Goal: Transaction & Acquisition: Purchase product/service

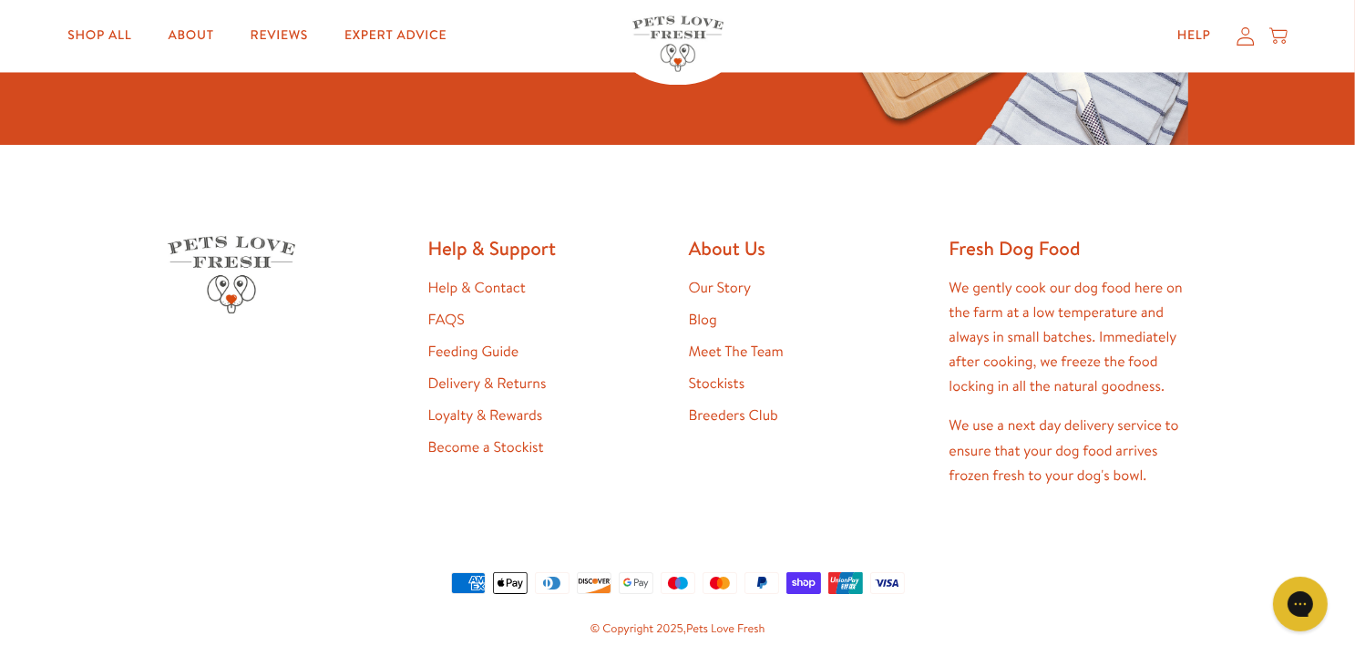
scroll to position [3463, 0]
click at [716, 381] on link "Stockists" at bounding box center [717, 383] width 56 height 20
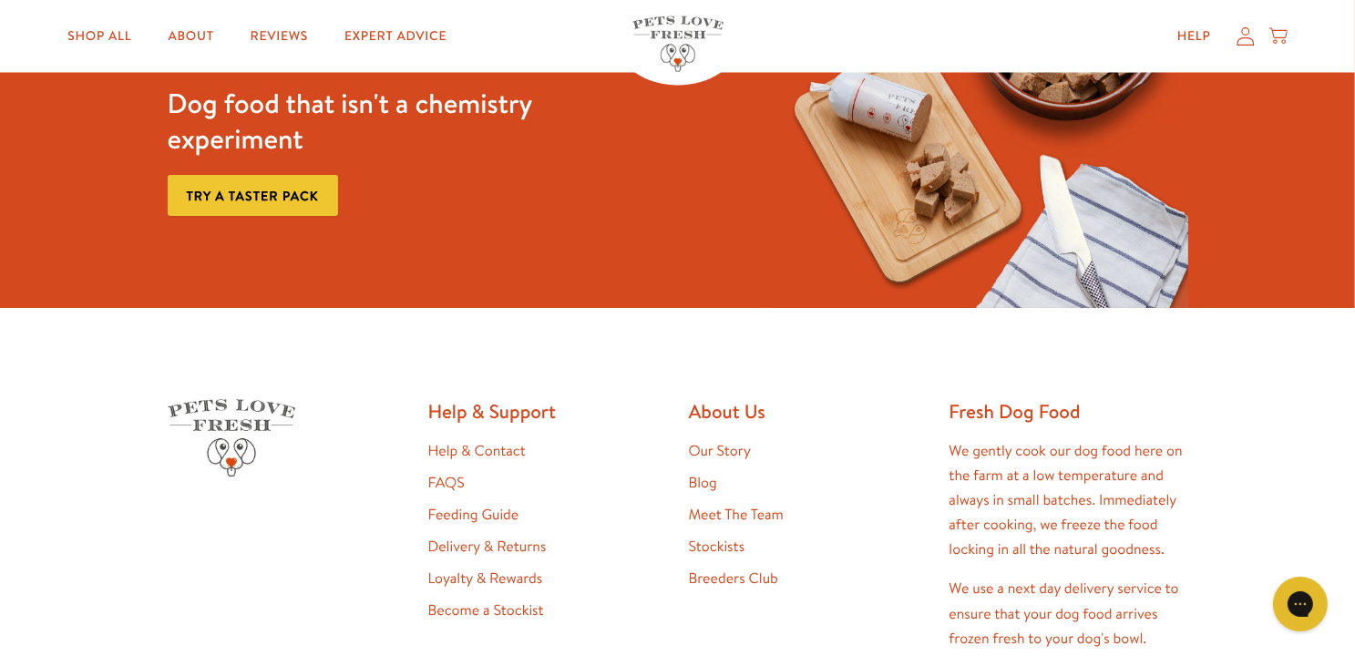
scroll to position [3295, 0]
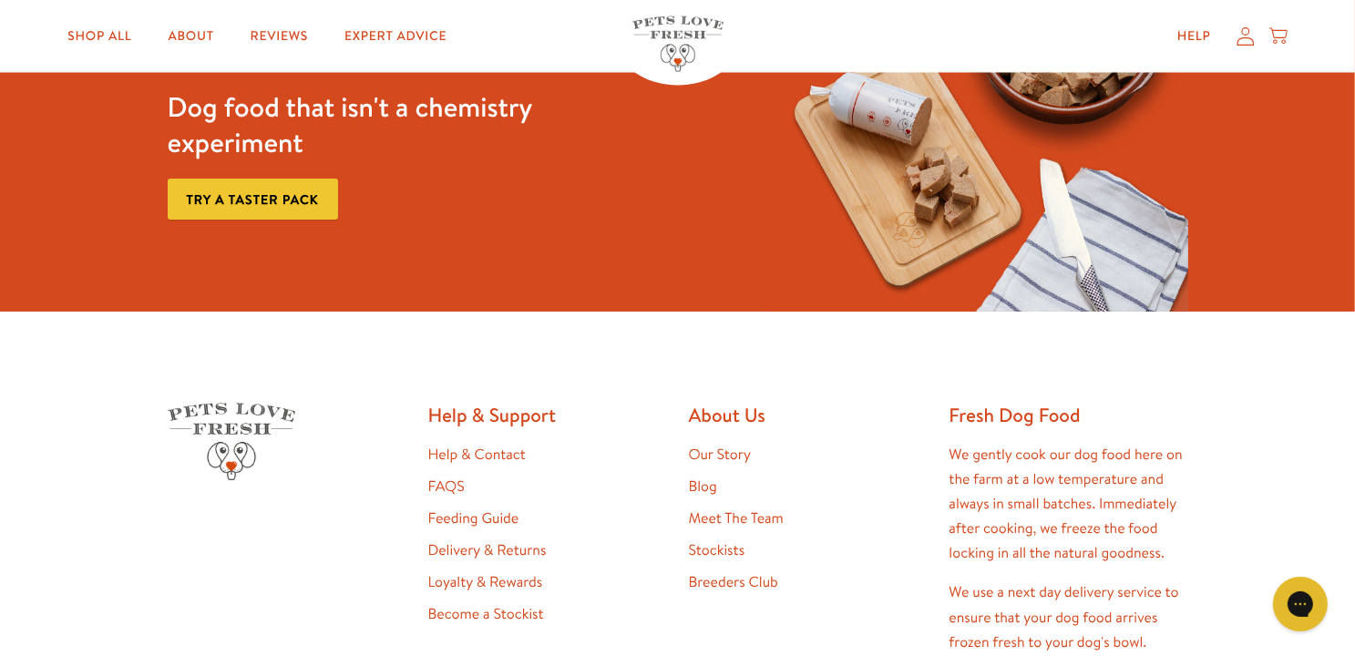
click at [729, 450] on link "Our Story" at bounding box center [720, 455] width 63 height 20
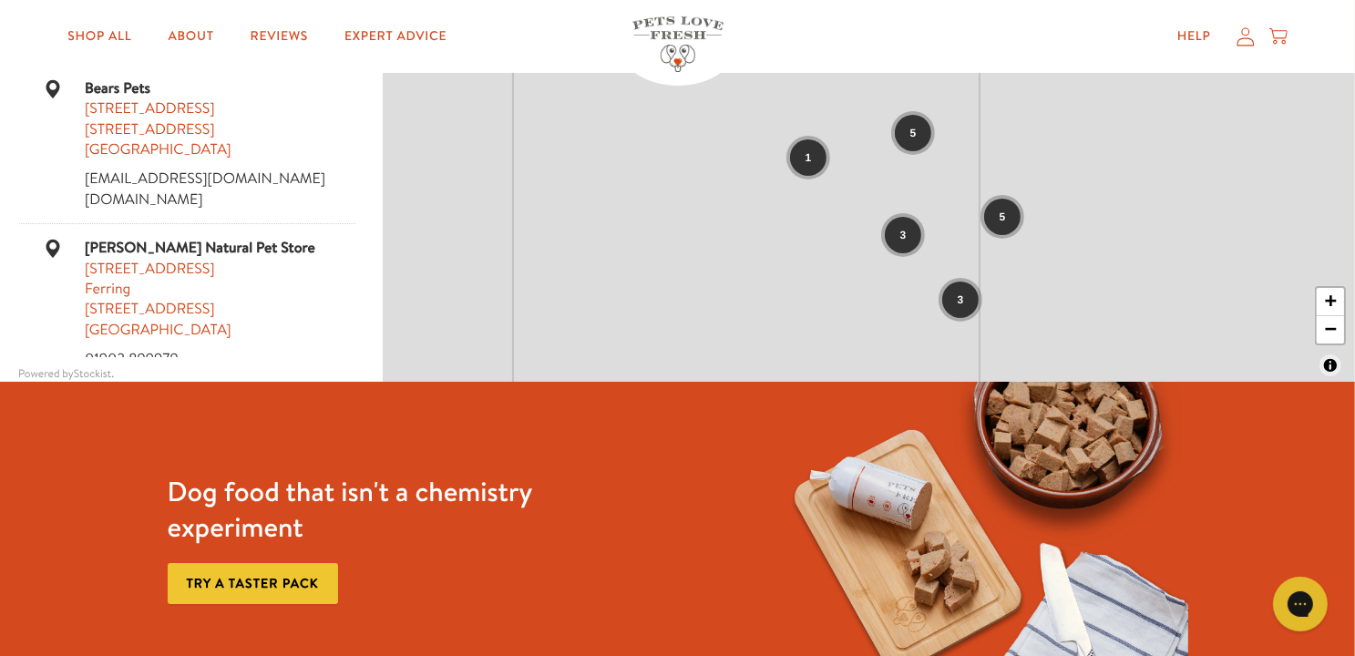
click at [905, 237] on span "3" at bounding box center [903, 235] width 6 height 16
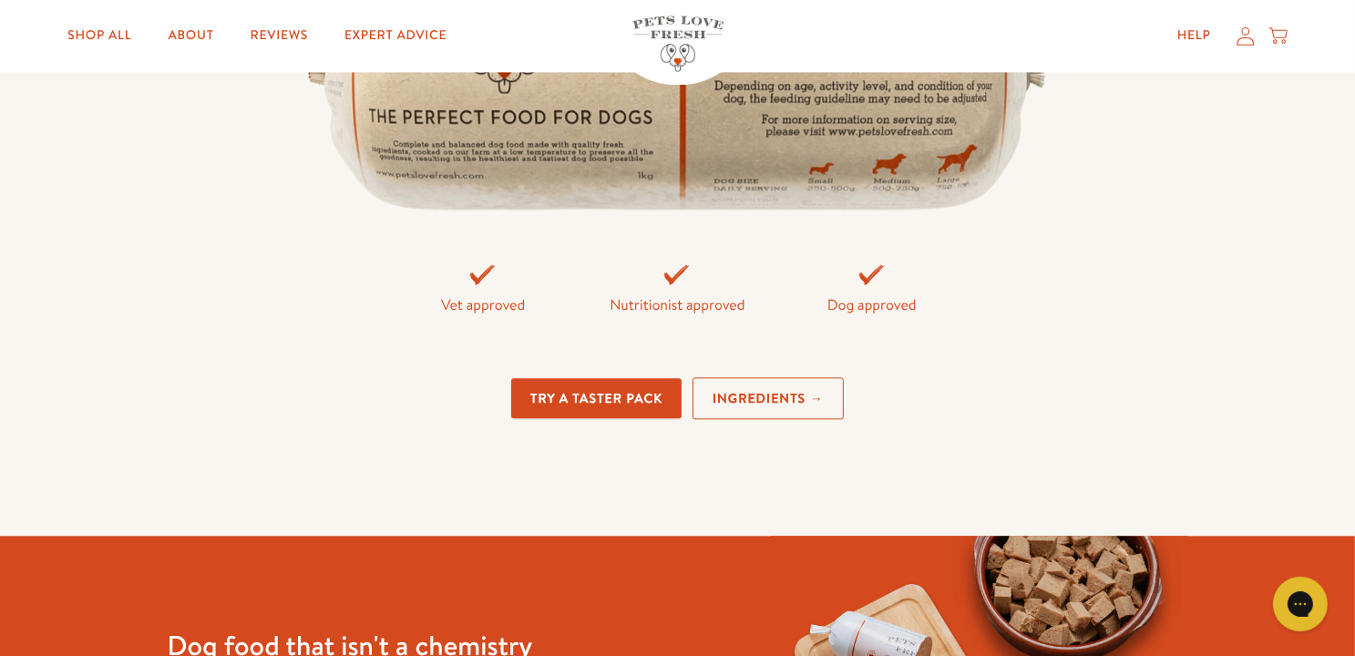
scroll to position [4009, 0]
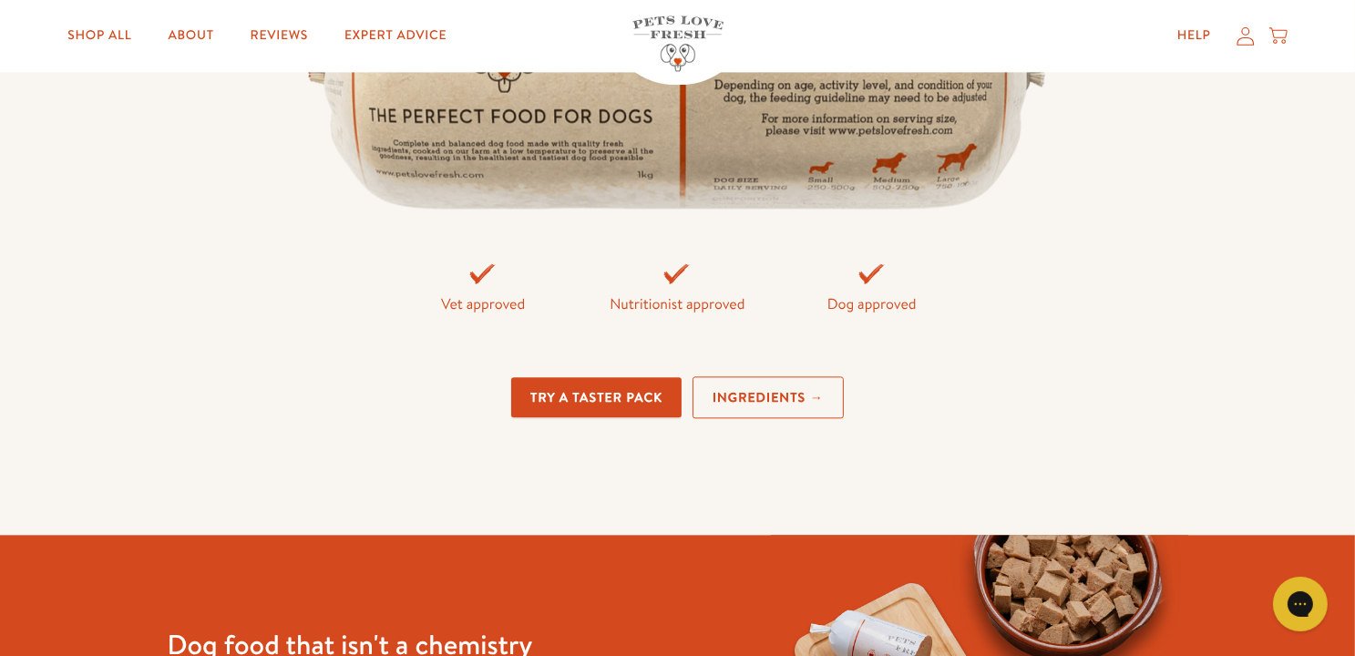
click at [796, 389] on link "Ingredients →" at bounding box center [768, 397] width 151 height 43
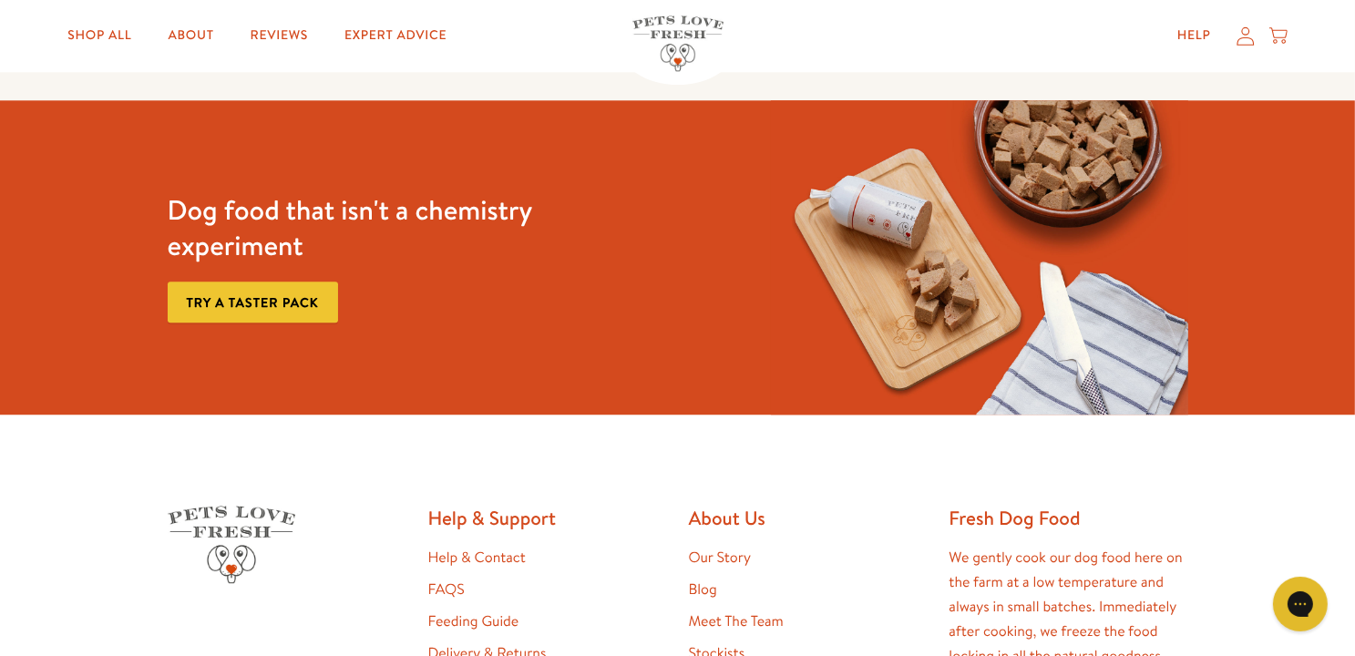
scroll to position [4738, 0]
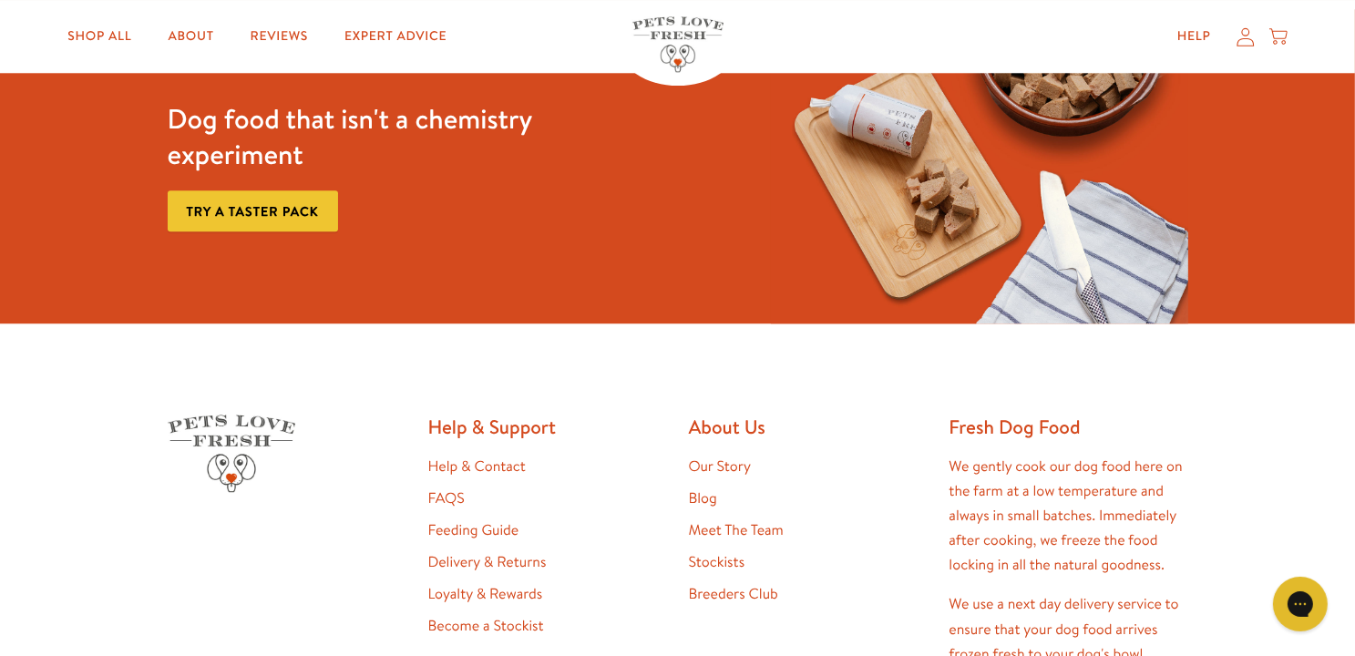
click at [259, 231] on link "Try a taster pack" at bounding box center [253, 210] width 170 height 41
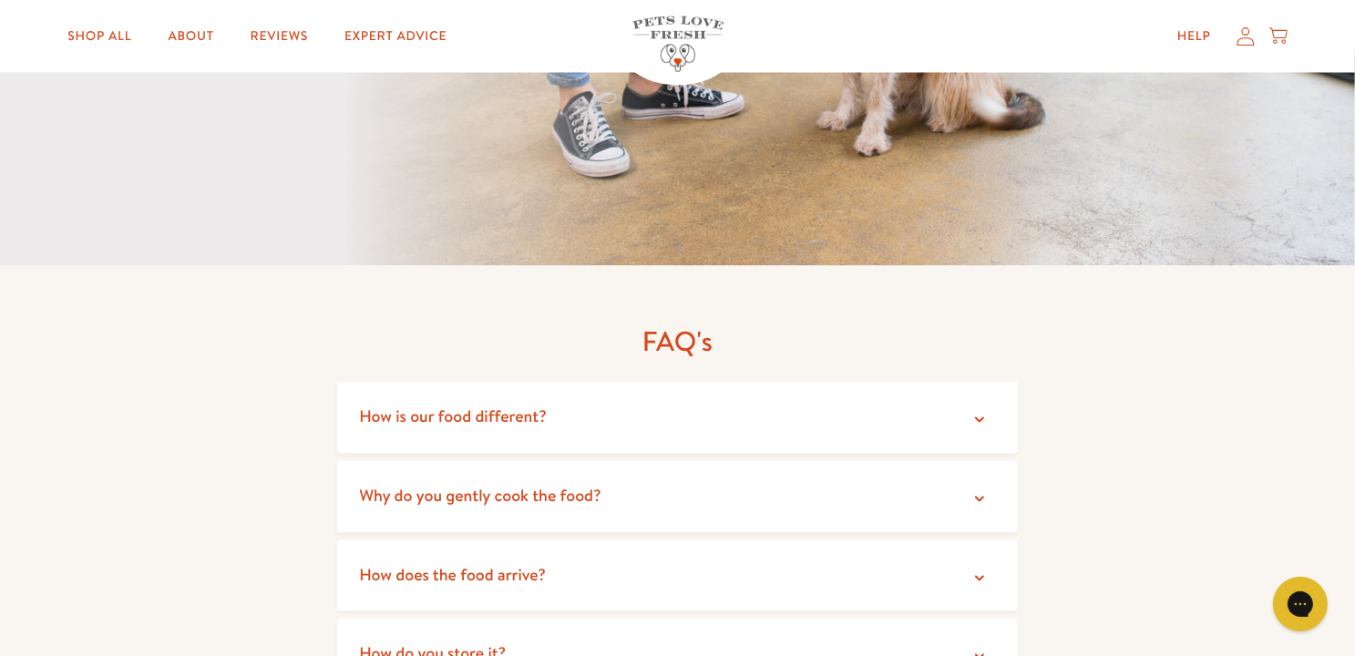
scroll to position [3280, 0]
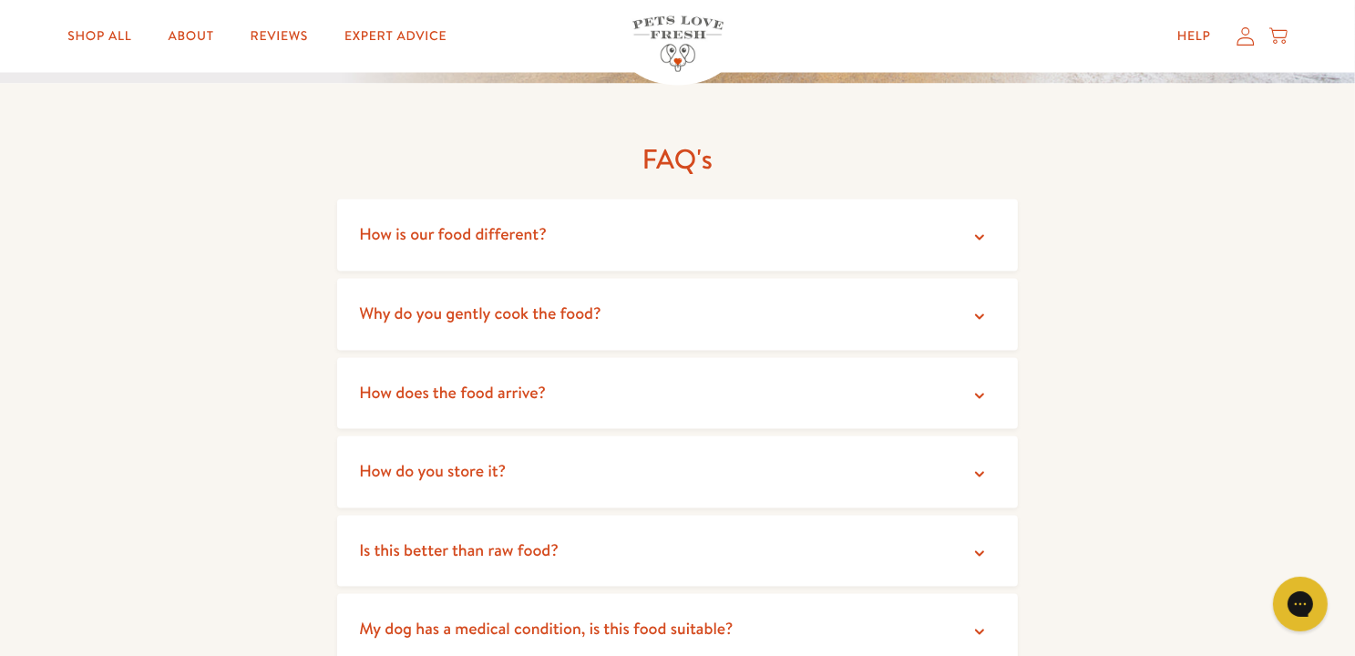
click at [977, 236] on icon at bounding box center [979, 238] width 18 height 18
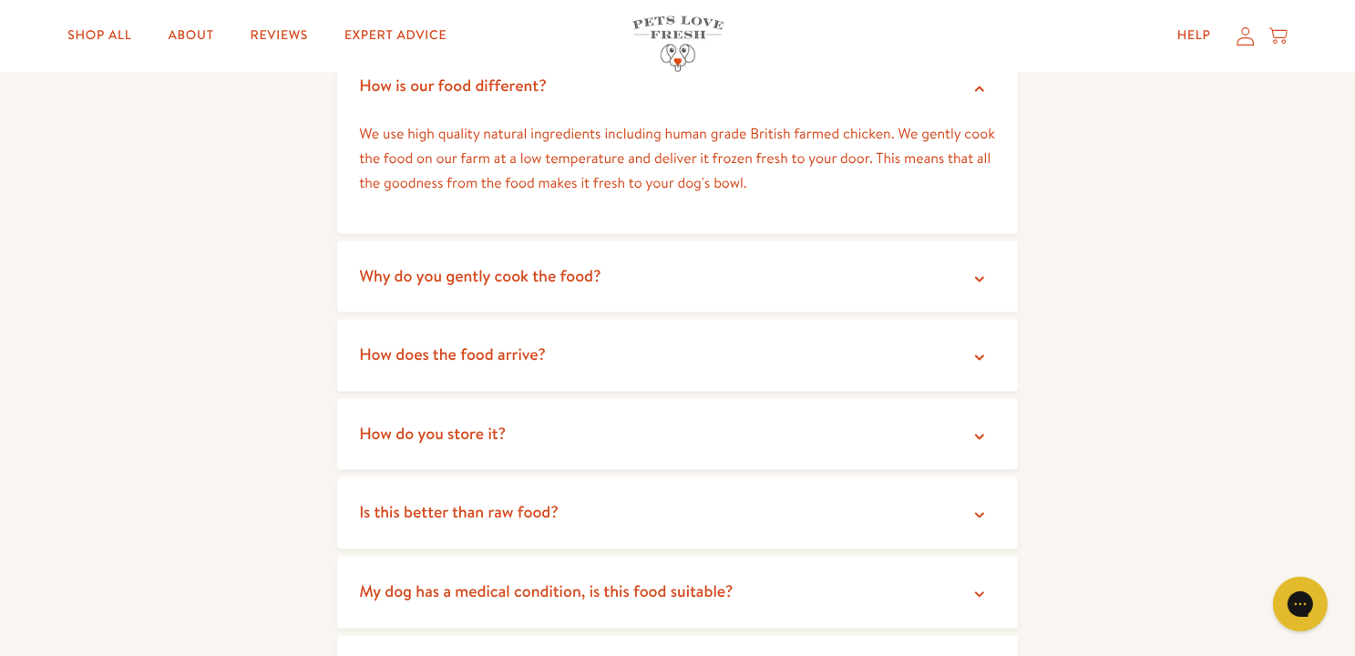
scroll to position [3463, 0]
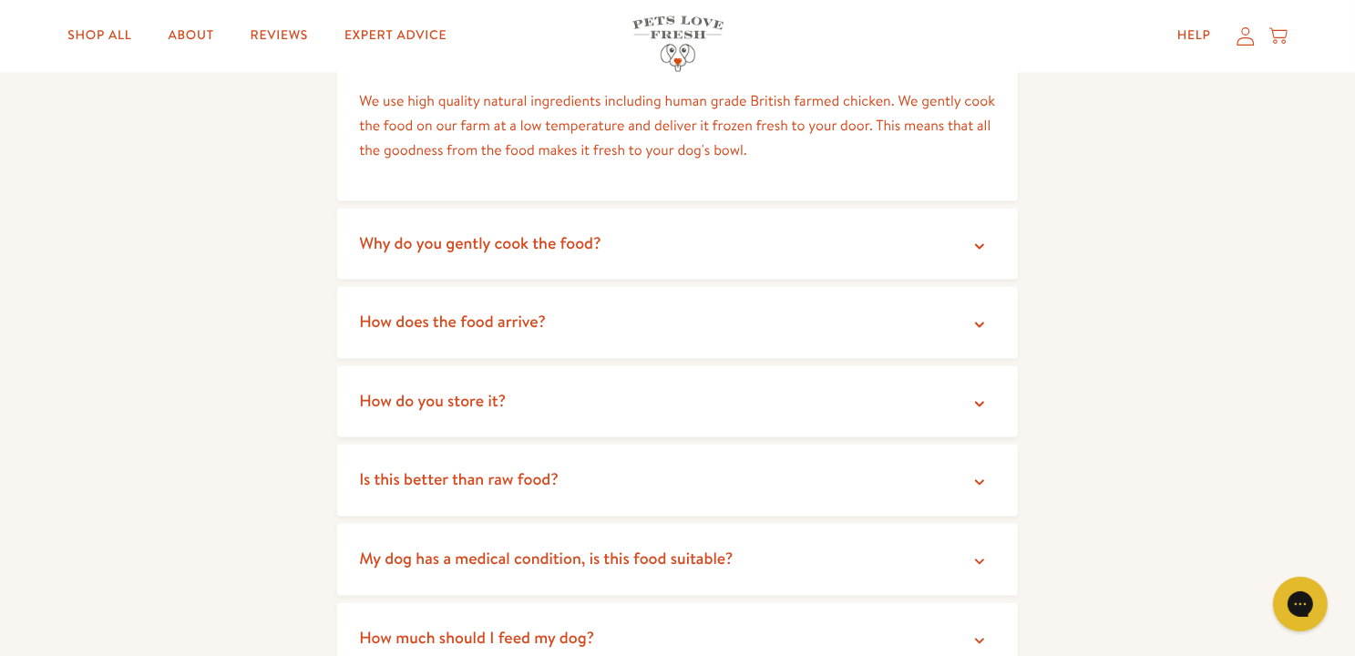
click at [980, 249] on icon at bounding box center [979, 246] width 18 height 18
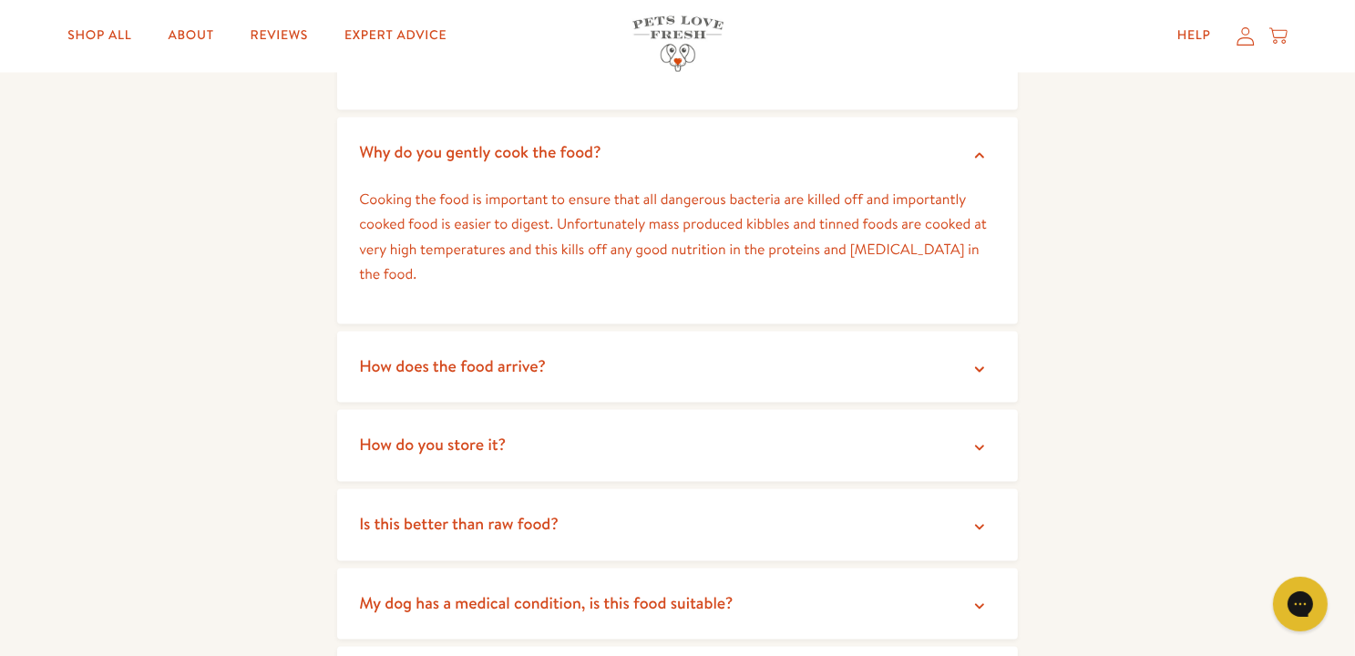
scroll to position [3645, 0]
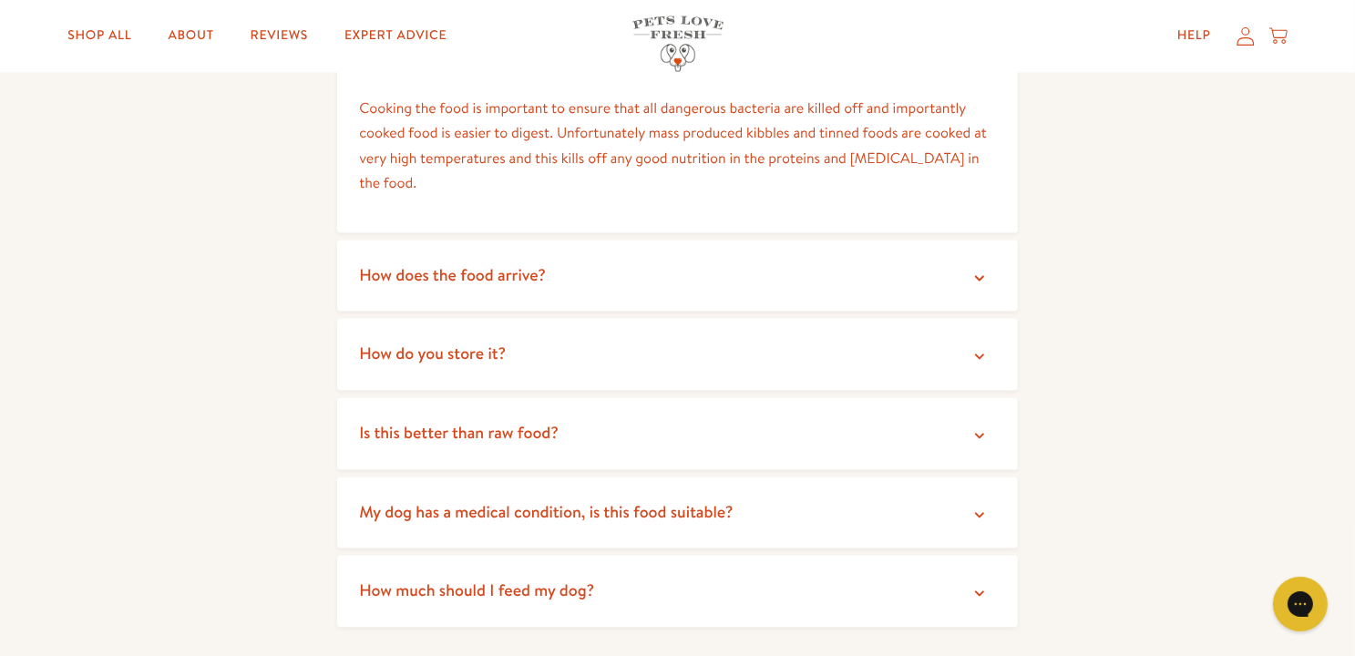
click at [977, 272] on icon at bounding box center [979, 278] width 18 height 18
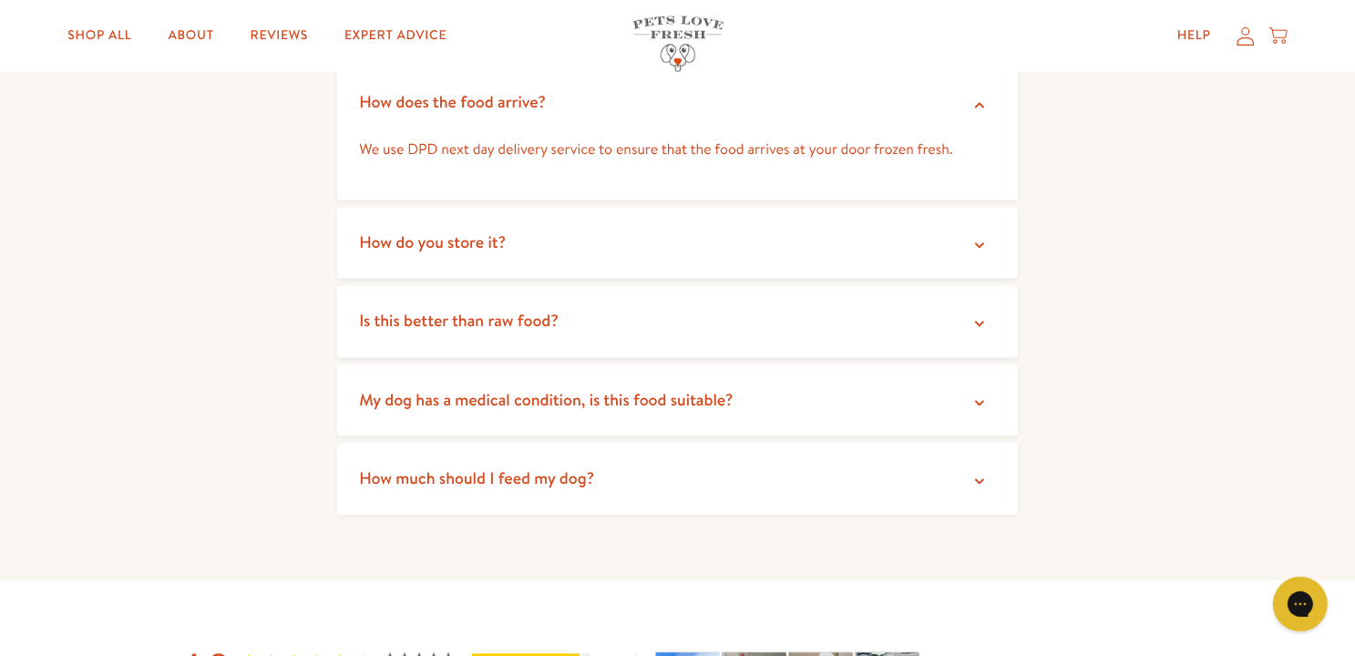
scroll to position [3827, 0]
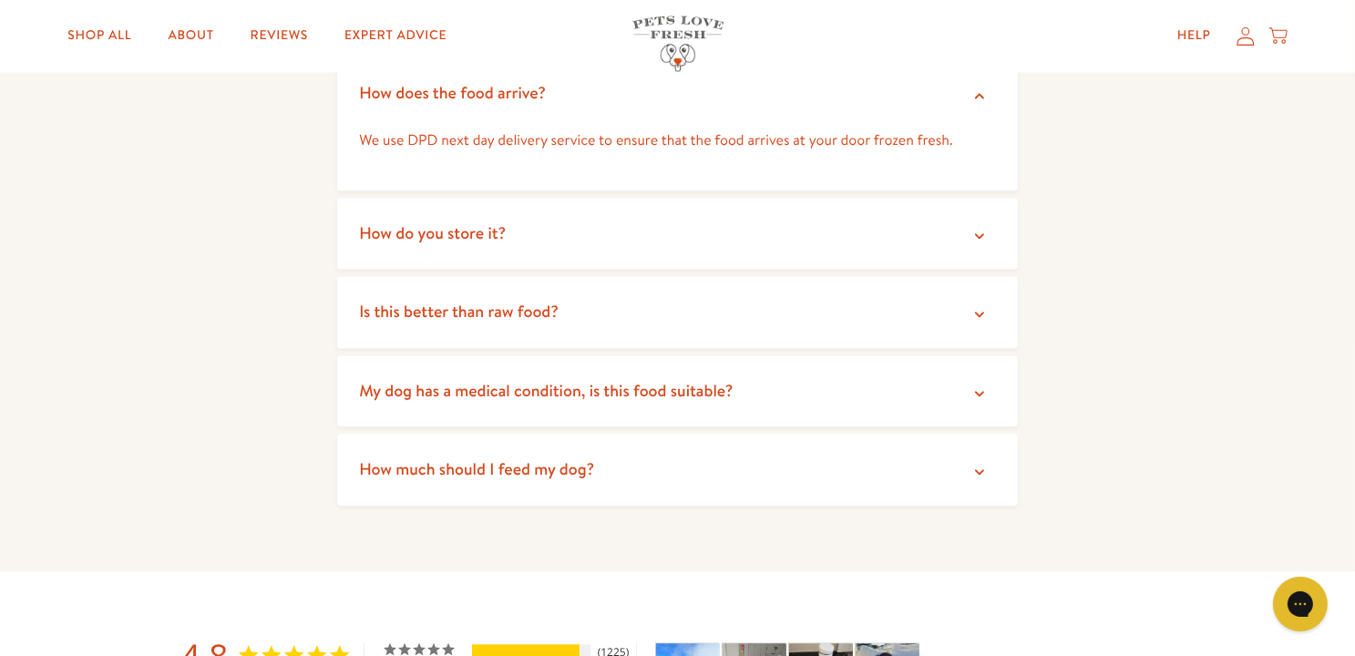
click at [981, 319] on icon at bounding box center [979, 314] width 18 height 18
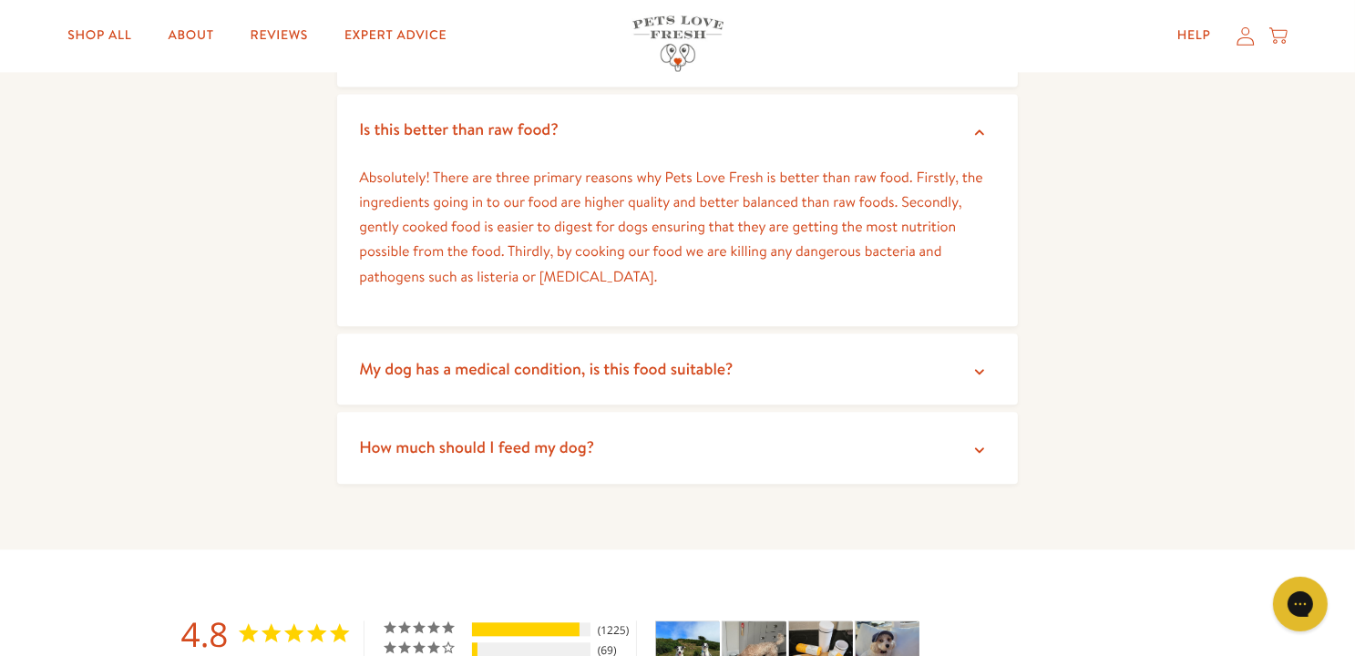
scroll to position [4100, 0]
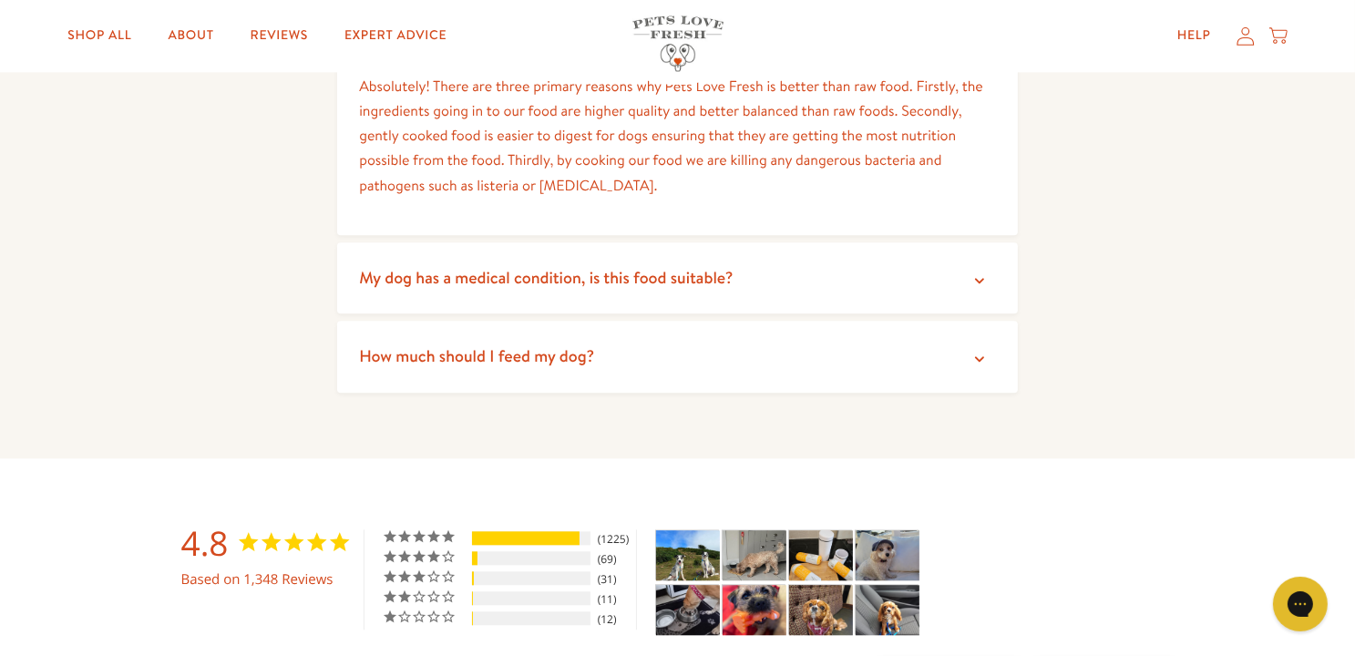
click at [978, 283] on icon at bounding box center [979, 280] width 9 height 5
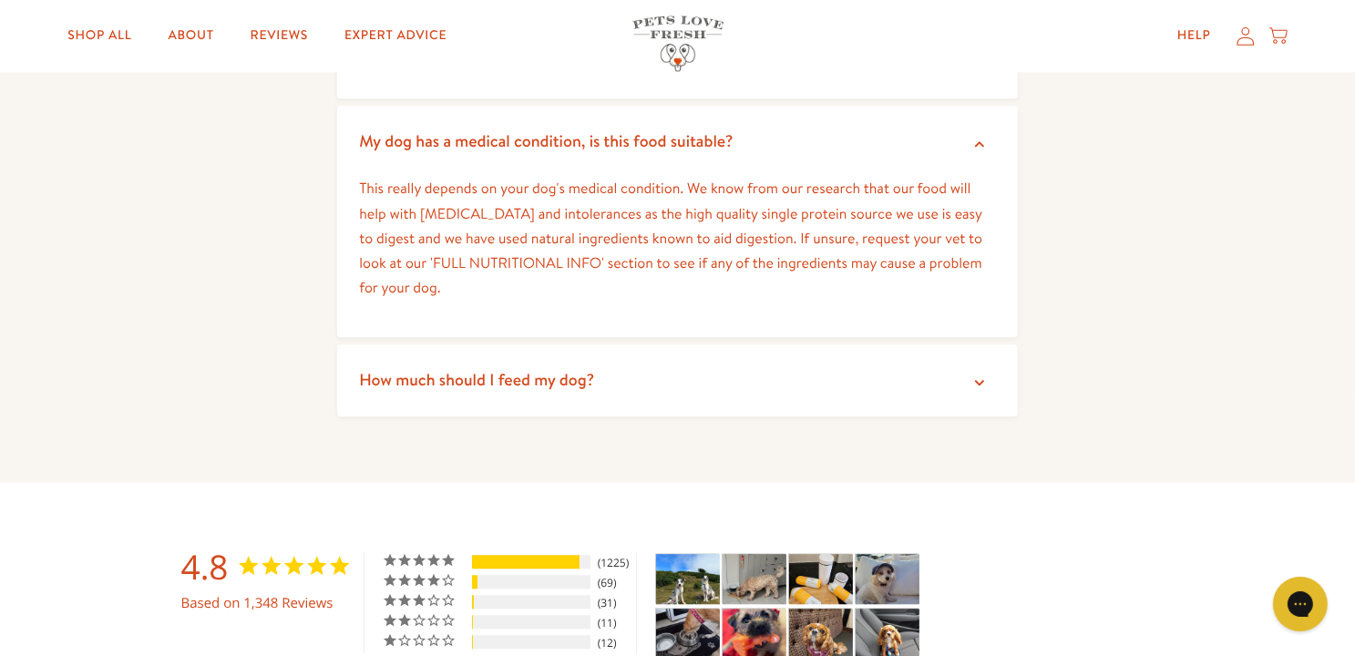
scroll to position [4283, 0]
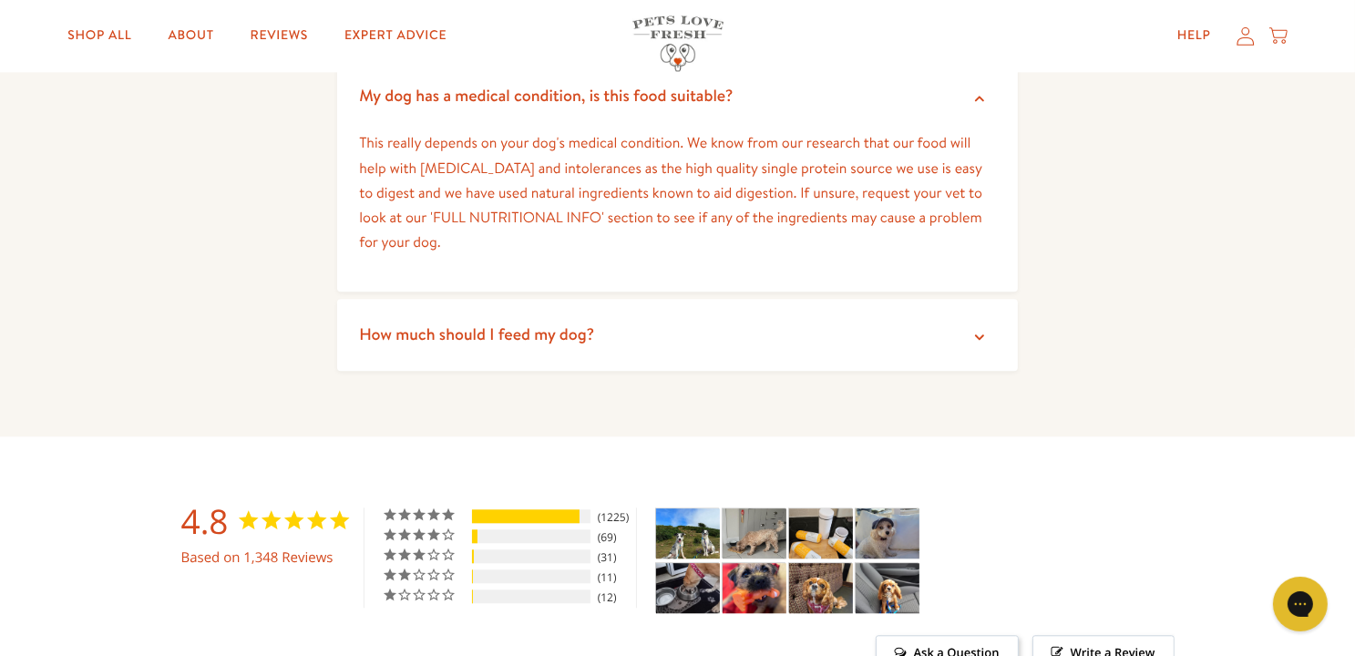
click at [971, 343] on icon at bounding box center [979, 337] width 18 height 18
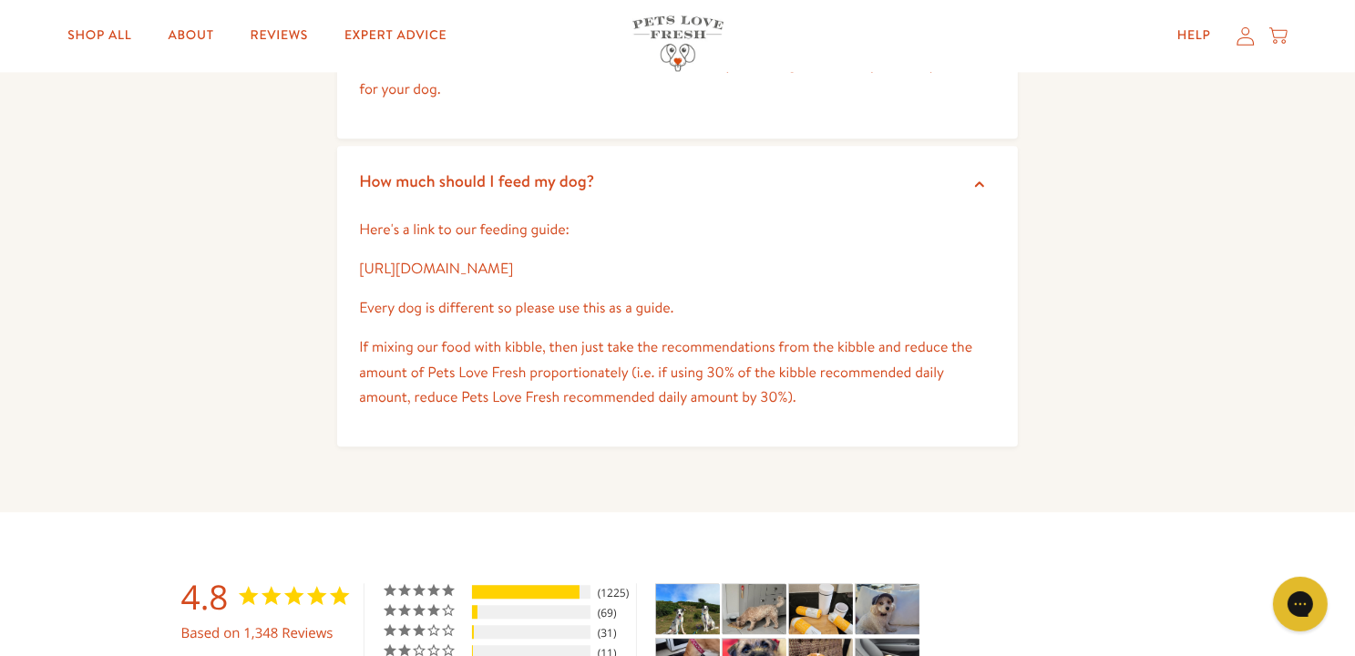
scroll to position [4465, 0]
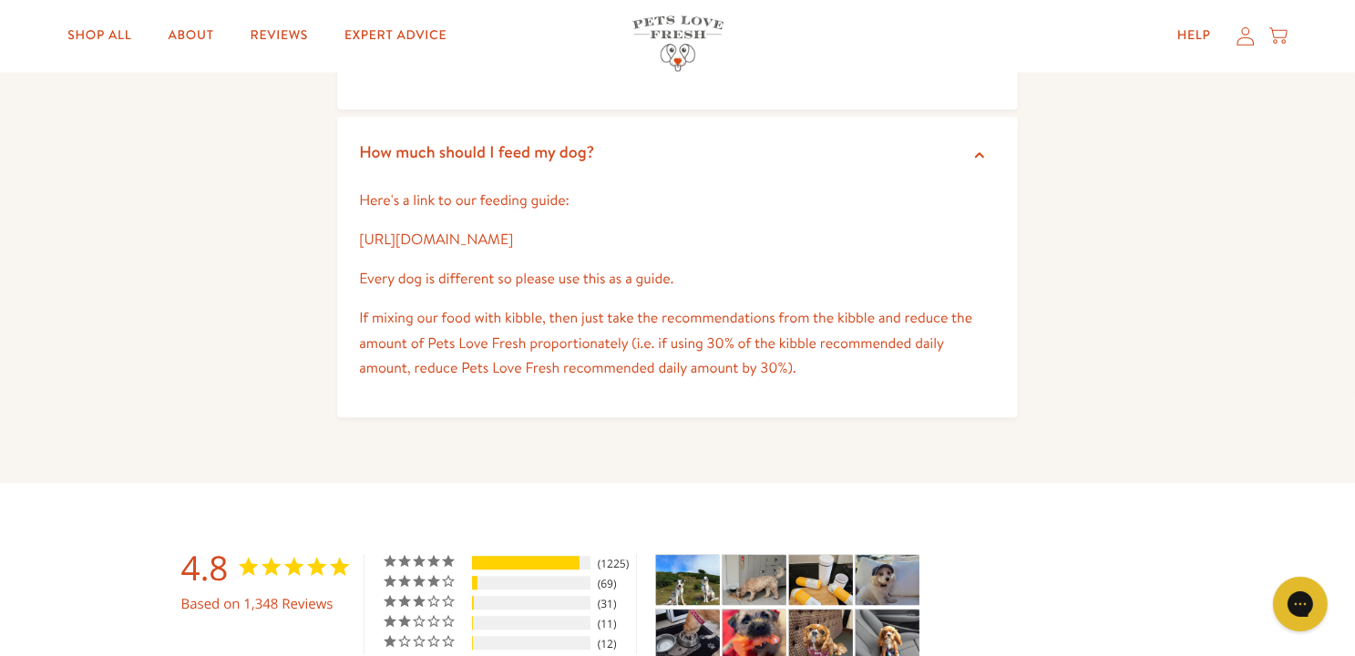
click at [453, 256] on div "Here's a link to our feeding guide: https://petslovefresh.com/pages/feeding-gui…" at bounding box center [677, 303] width 681 height 229
click at [452, 246] on link "https://petslovefresh.com/pages/feeding-guide" at bounding box center [436, 240] width 154 height 20
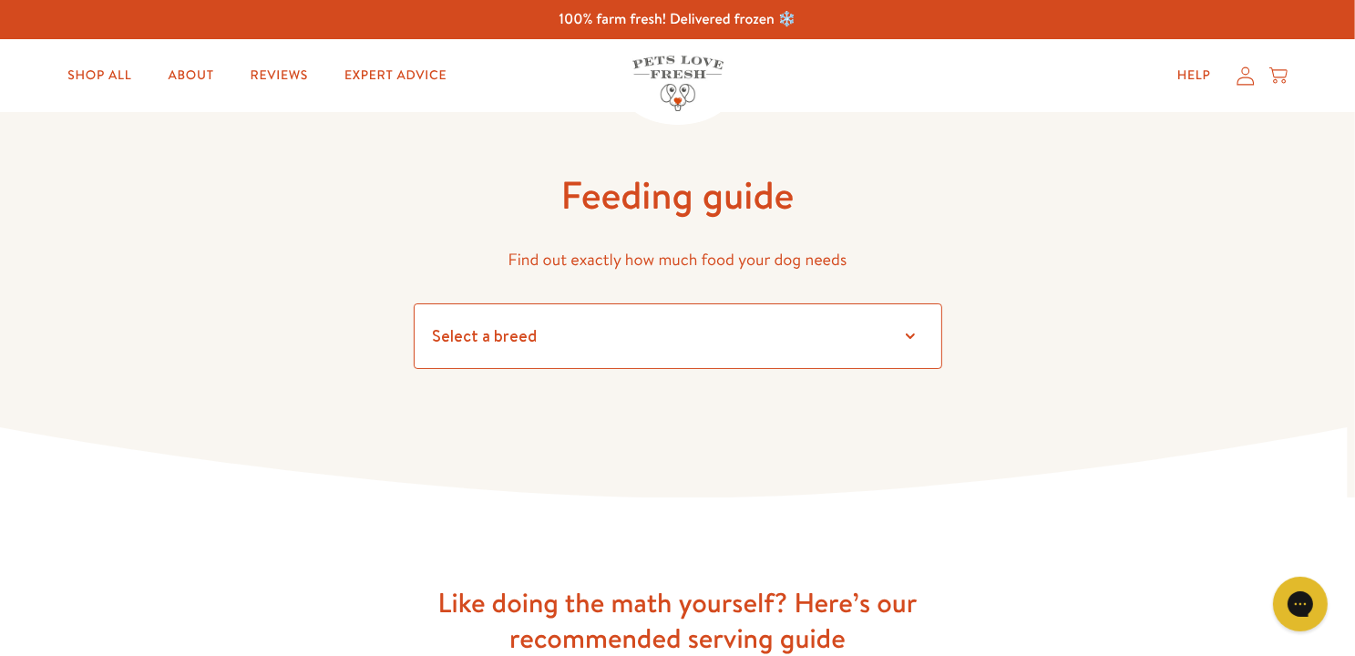
click at [595, 338] on select "Select a breed Affenpinscher Afghan hound Airedale terrier Akita Alaskan Malamu…" at bounding box center [678, 336] width 528 height 66
select select "23"
click at [414, 303] on select "Select a breed Affenpinscher Afghan hound Airedale terrier Akita Alaskan Malamu…" at bounding box center [678, 336] width 528 height 66
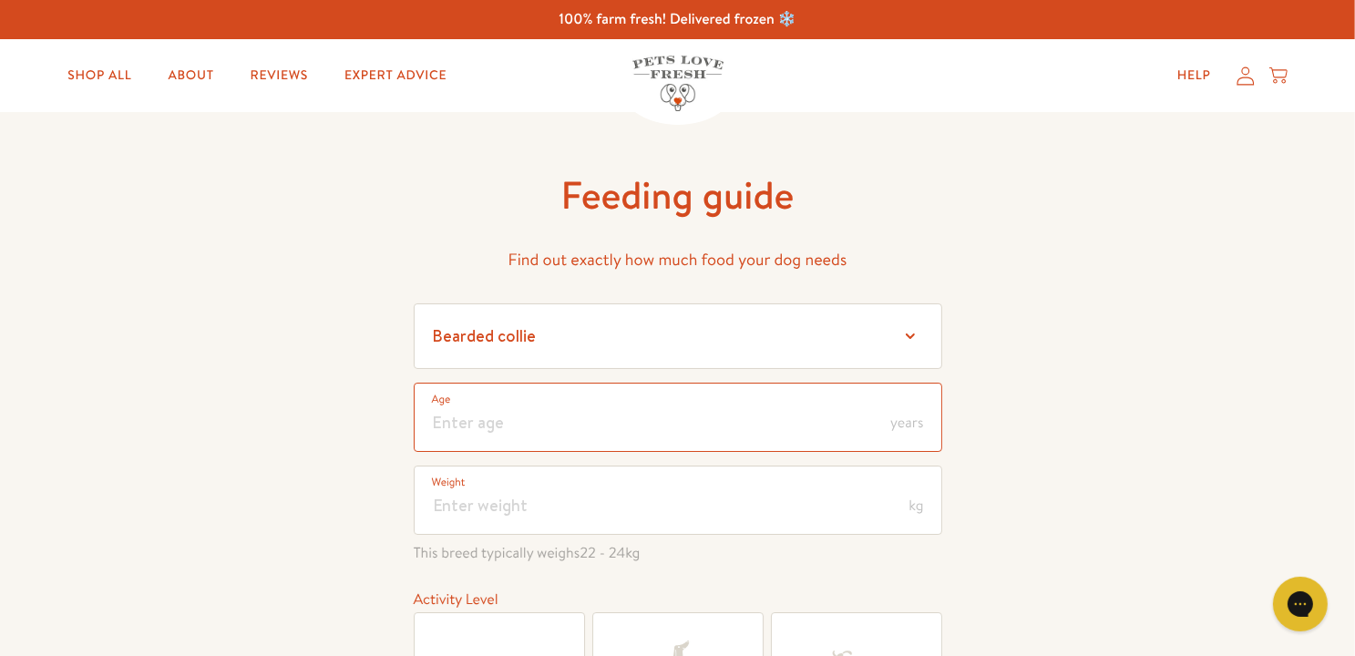
click at [546, 415] on input "number" at bounding box center [678, 417] width 528 height 69
type input "14"
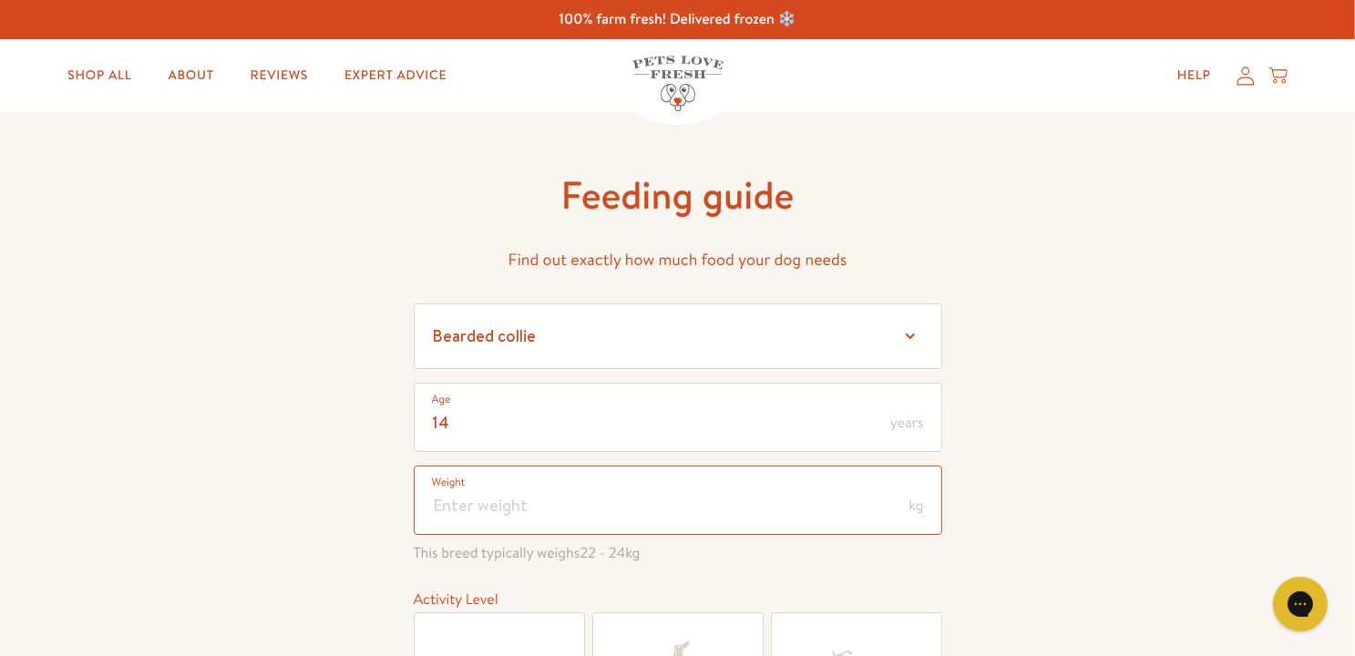
click at [558, 498] on input "number" at bounding box center [678, 500] width 528 height 69
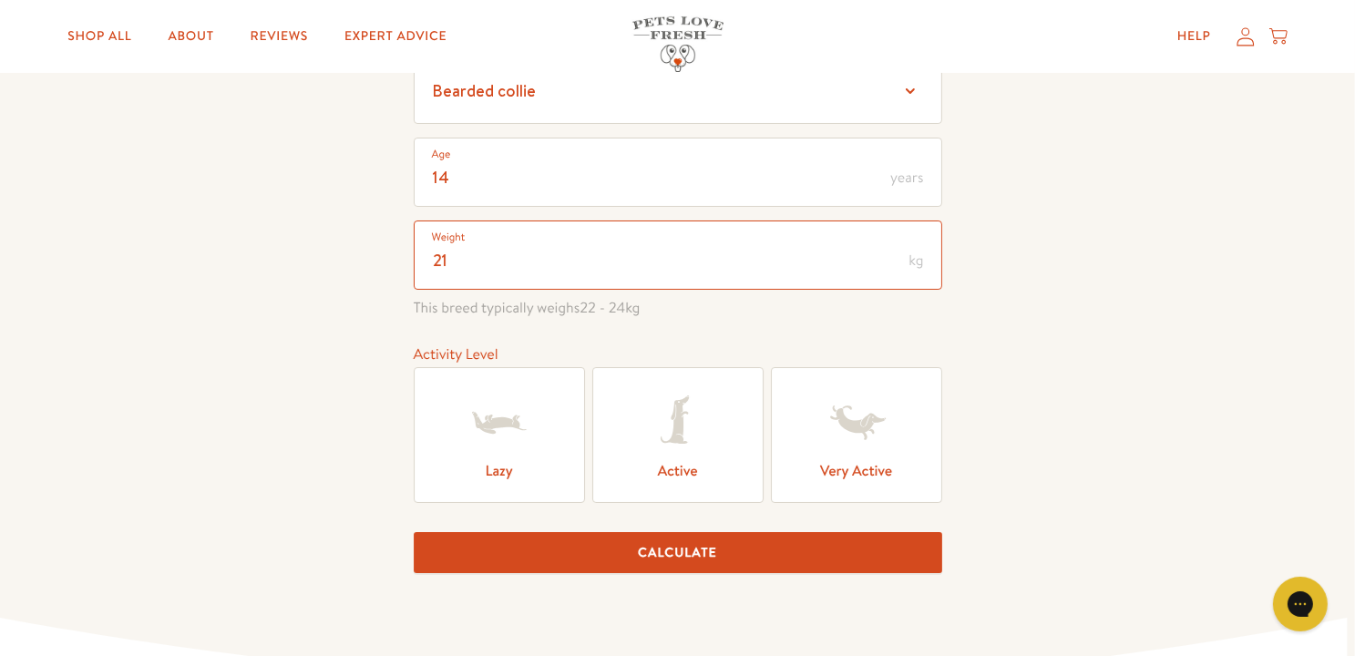
scroll to position [273, 0]
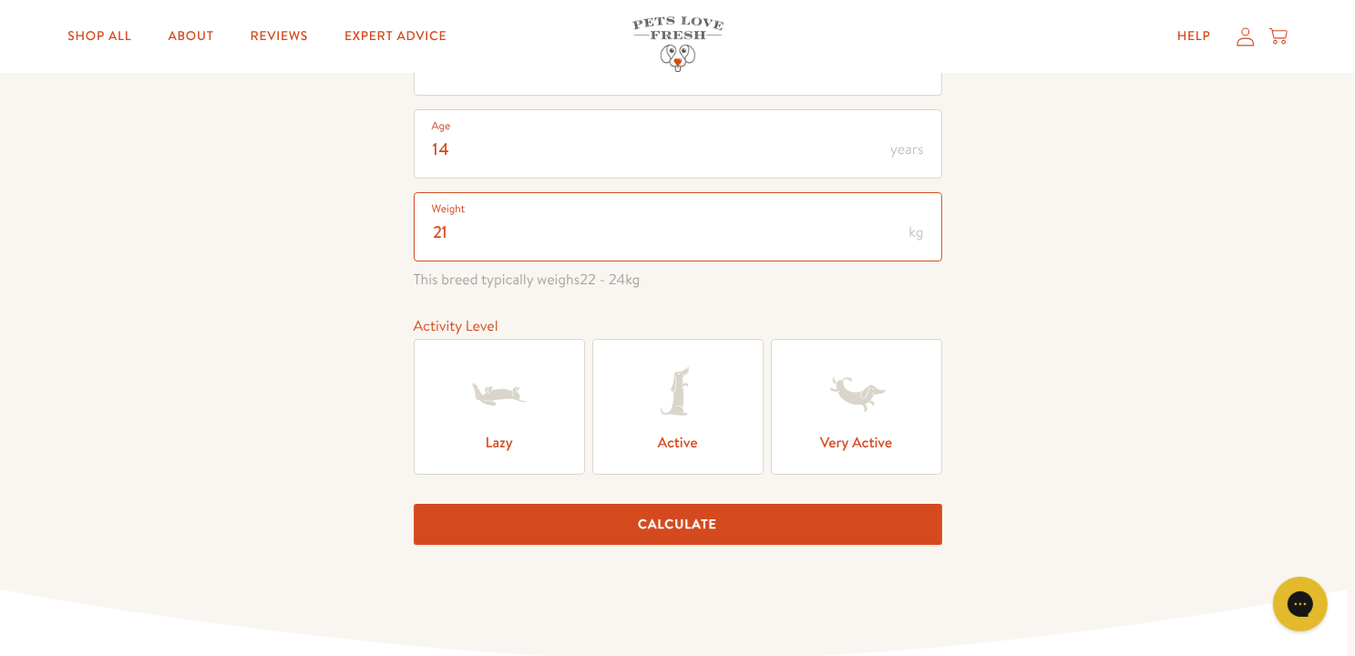
type input "21"
click at [491, 435] on label "Lazy" at bounding box center [499, 407] width 171 height 136
click at [0, 0] on input "Lazy" at bounding box center [0, 0] width 0 height 0
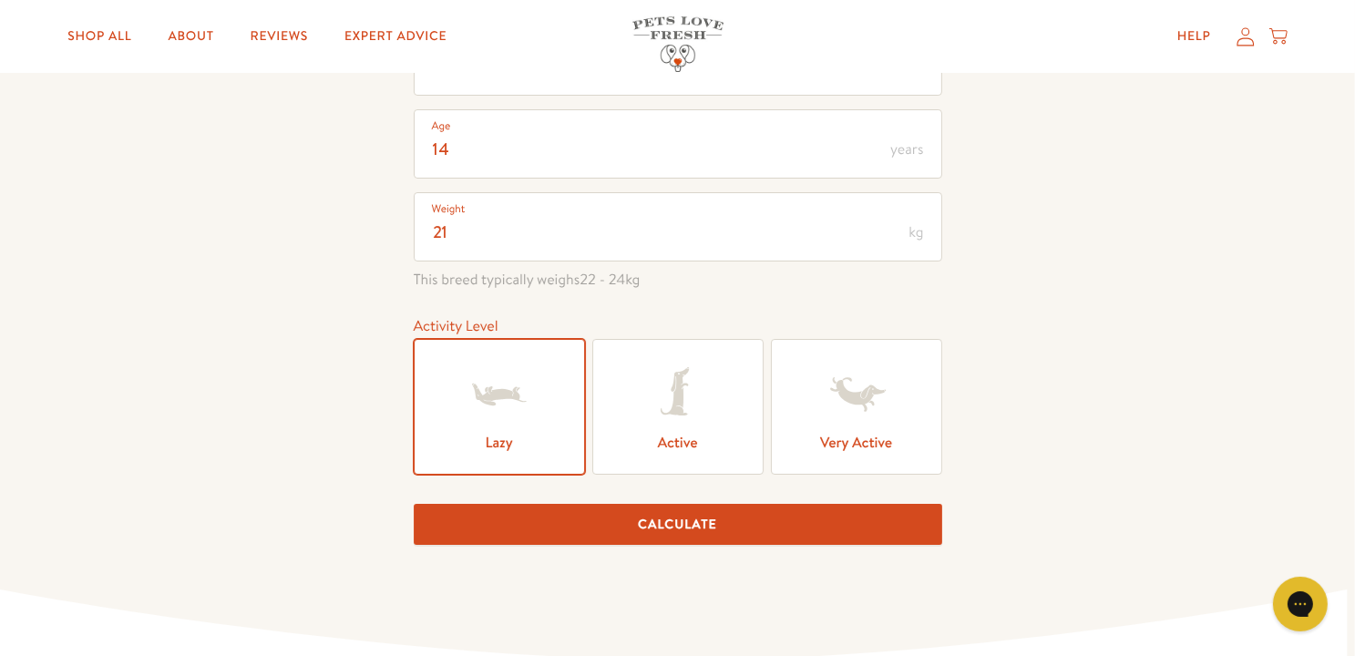
click at [707, 531] on button "Calculate" at bounding box center [678, 524] width 528 height 41
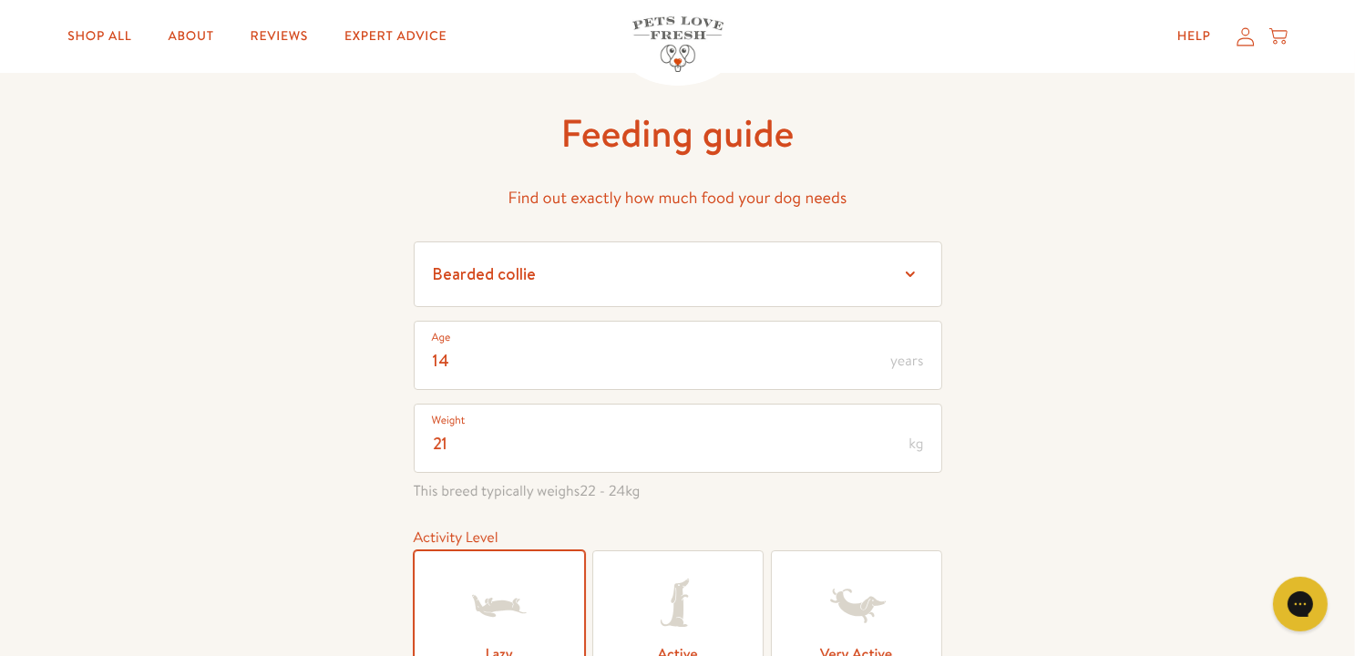
scroll to position [0, 0]
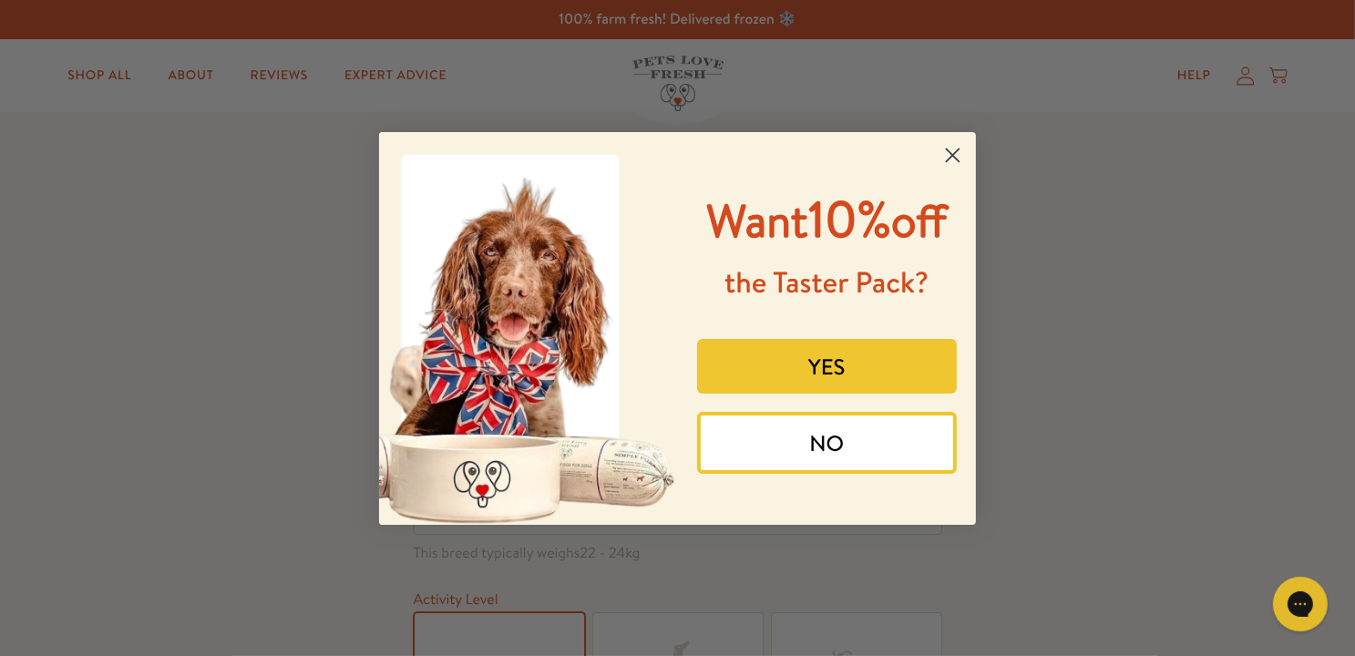
click at [816, 378] on button "YES" at bounding box center [827, 366] width 261 height 55
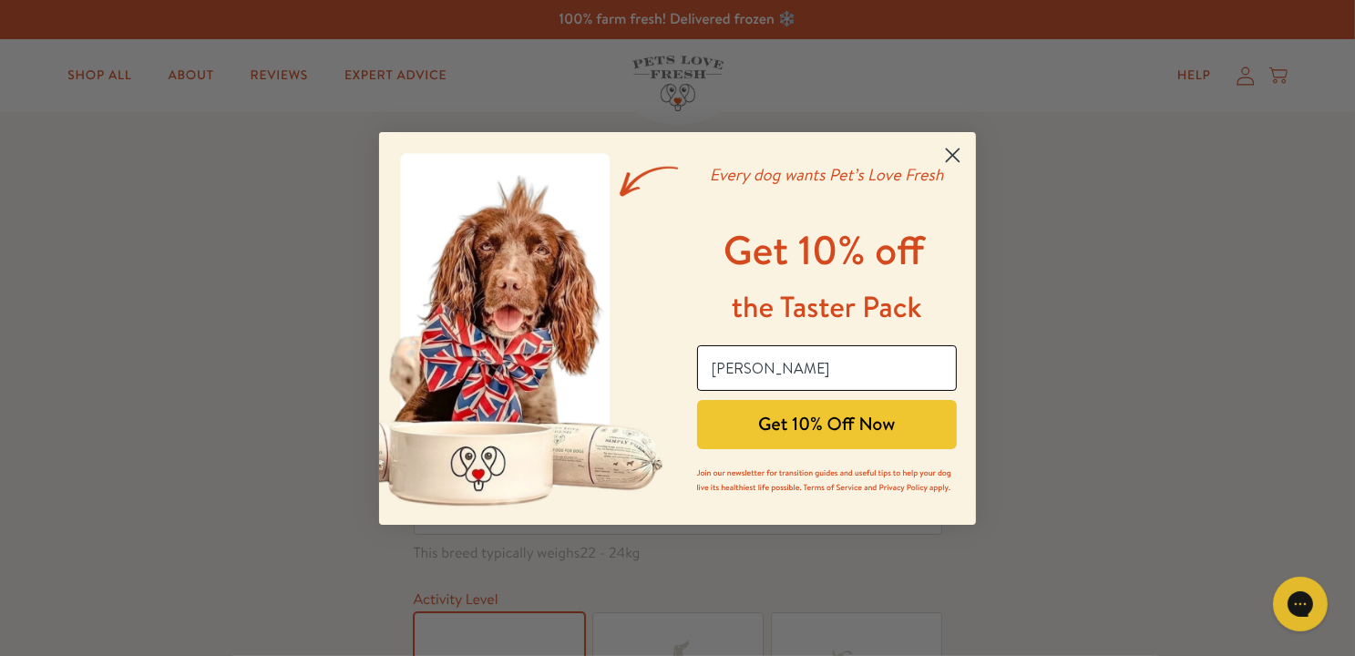
type input "julie.mulcock467@gmail.com"
click at [838, 436] on button "Get 10% Off Now" at bounding box center [827, 424] width 261 height 49
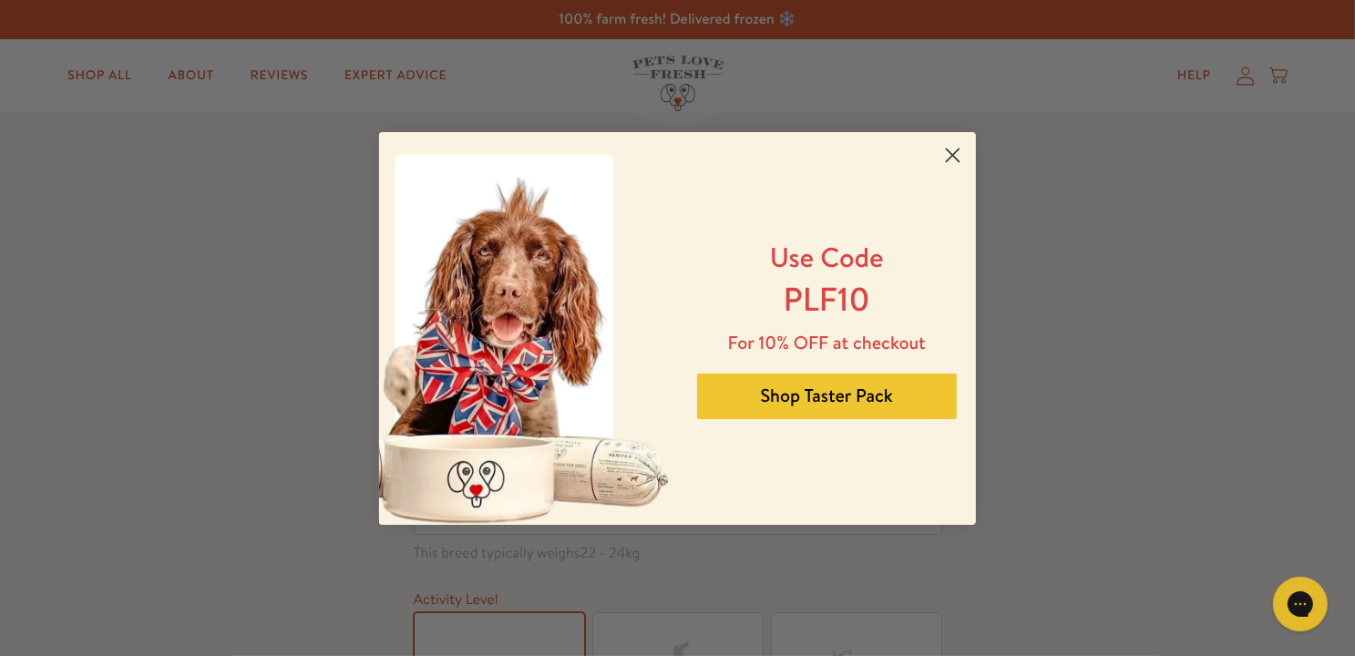
click at [836, 393] on button "Shop Taster Pack" at bounding box center [827, 397] width 261 height 46
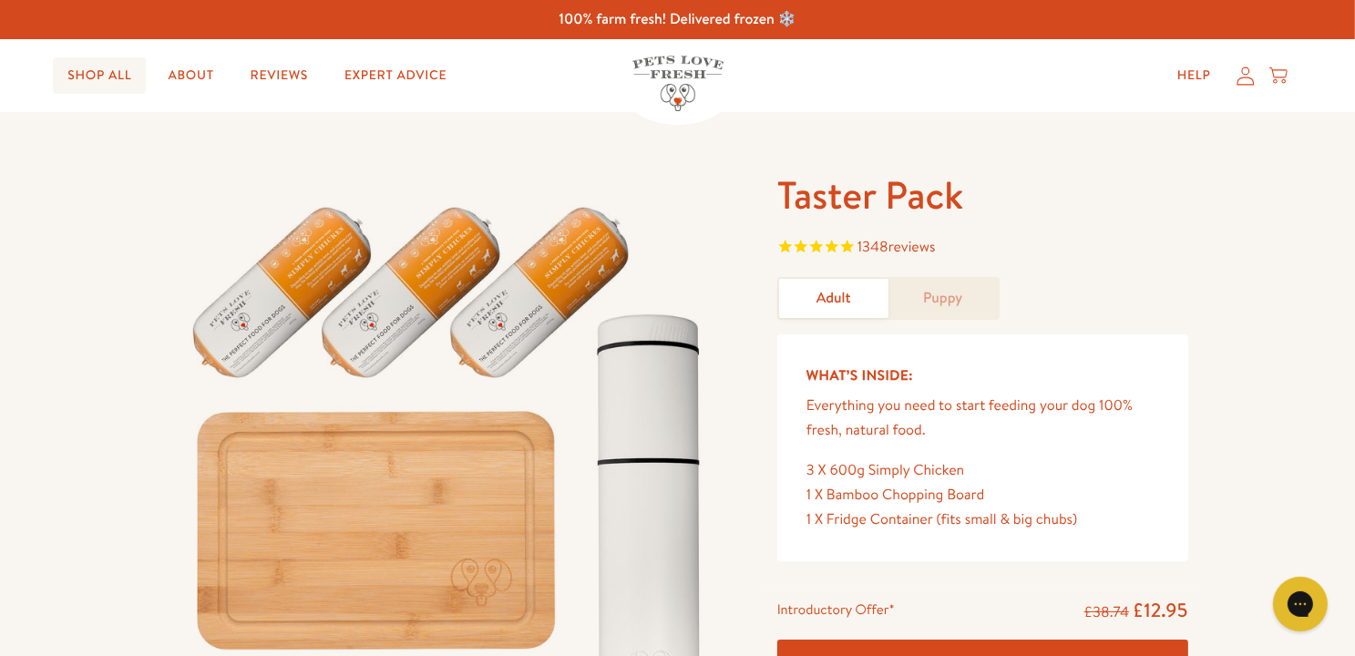
click at [118, 73] on link "Shop All" at bounding box center [99, 75] width 93 height 36
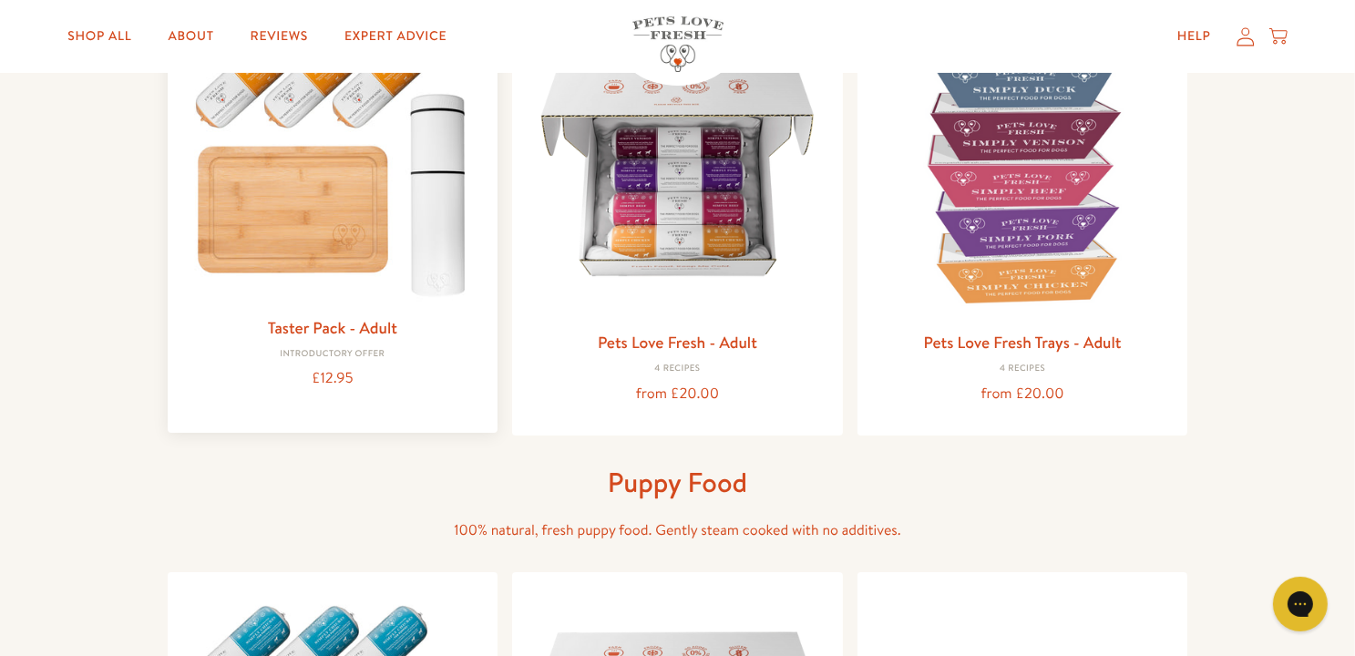
scroll to position [273, 0]
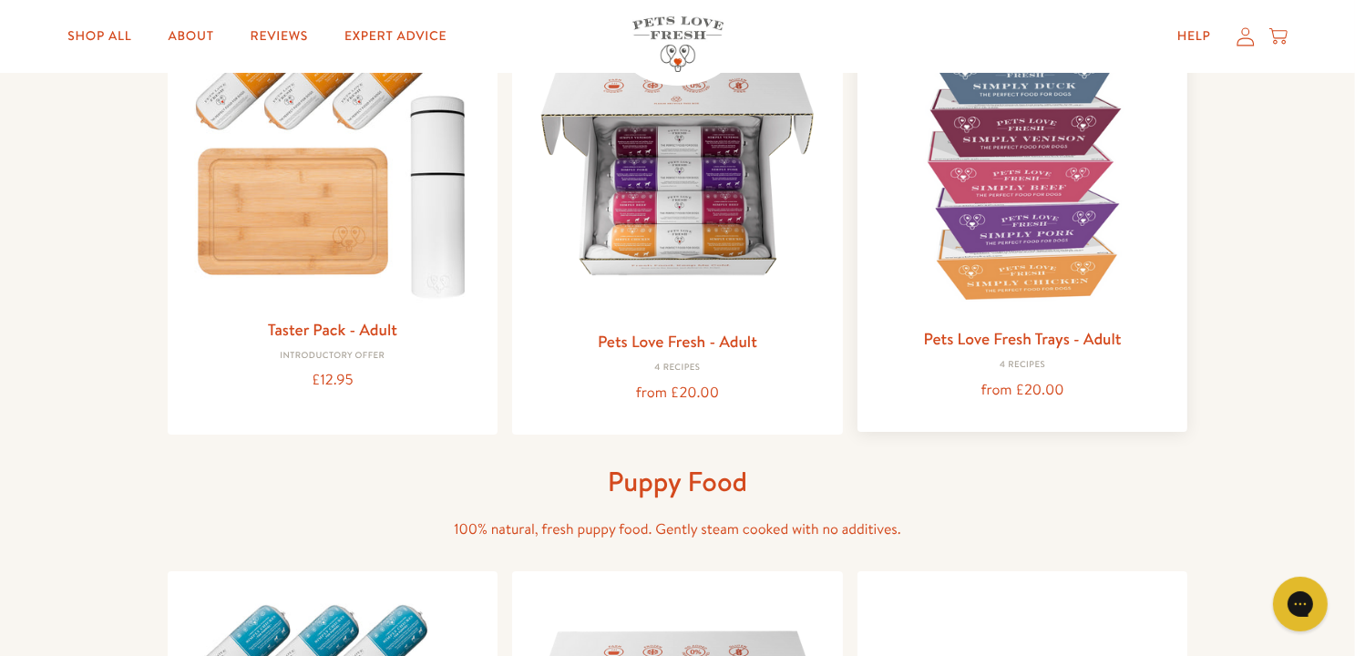
click at [1021, 349] on h3 "Pets Love Fresh Trays - Adult" at bounding box center [1023, 338] width 302 height 27
click at [1008, 334] on link "Pets Love Fresh Trays - Adult" at bounding box center [1023, 338] width 198 height 23
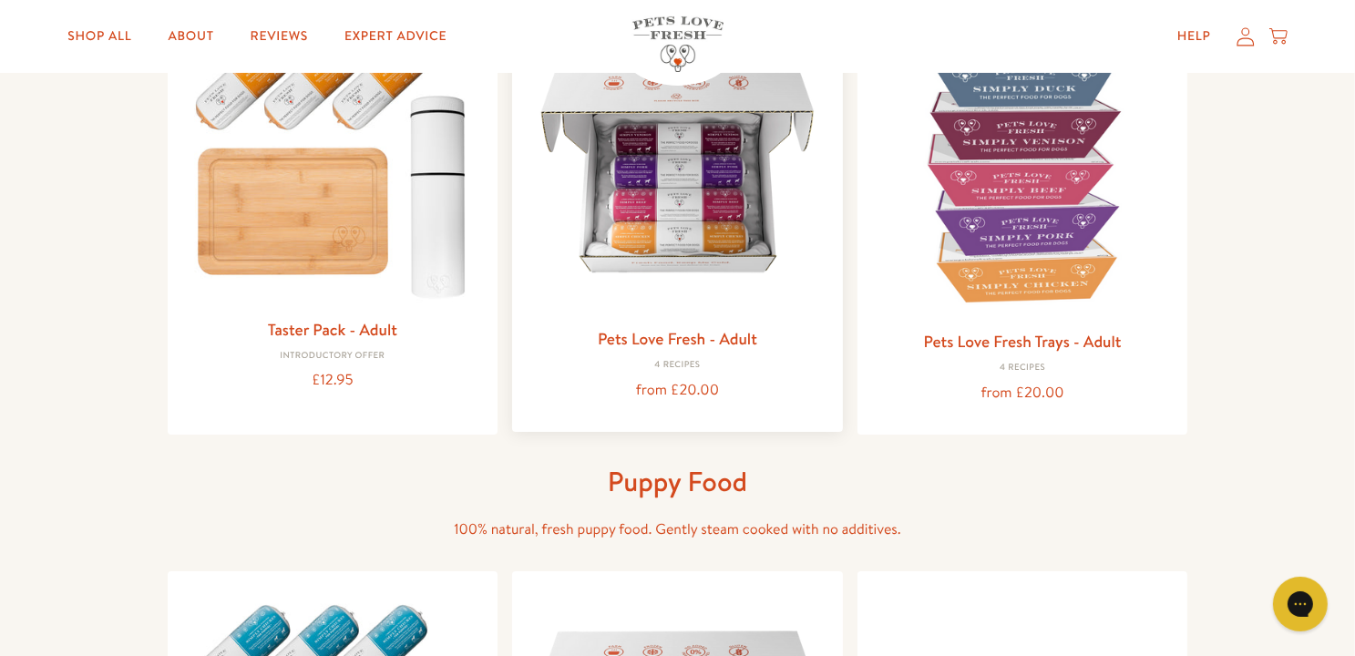
click at [663, 337] on link "Pets Love Fresh - Adult" at bounding box center [677, 338] width 159 height 23
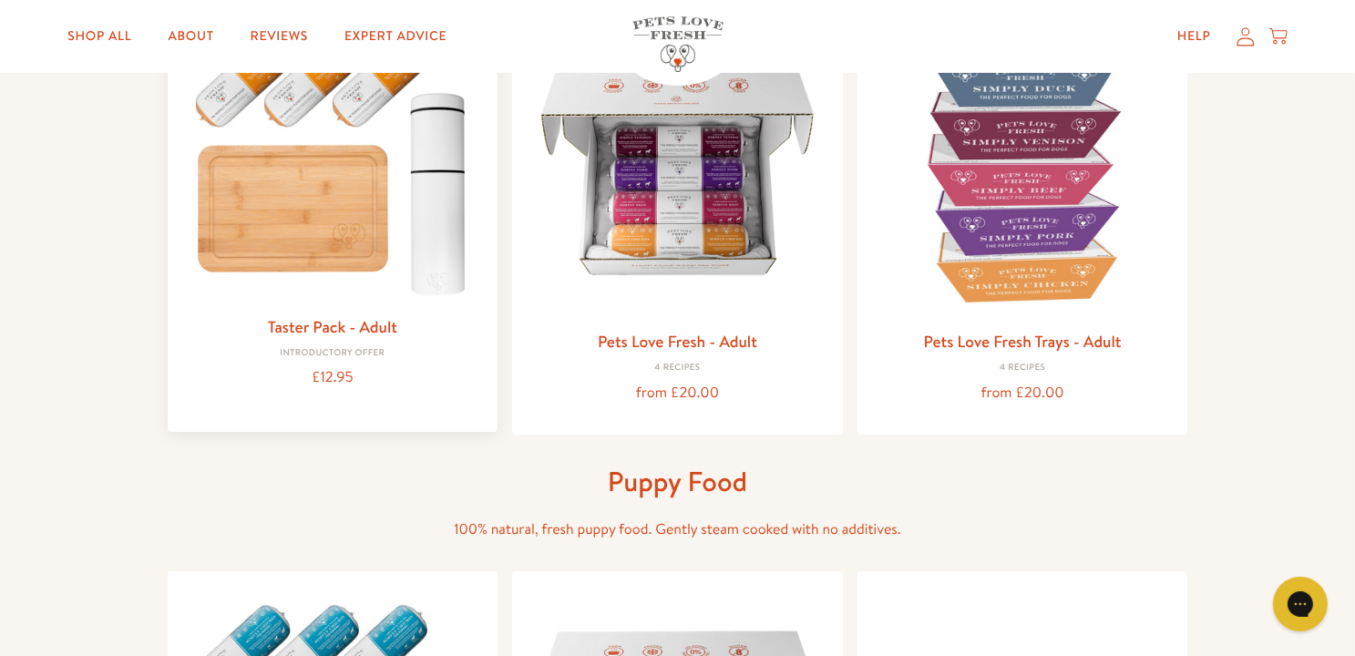
click at [294, 238] on img at bounding box center [333, 160] width 302 height 289
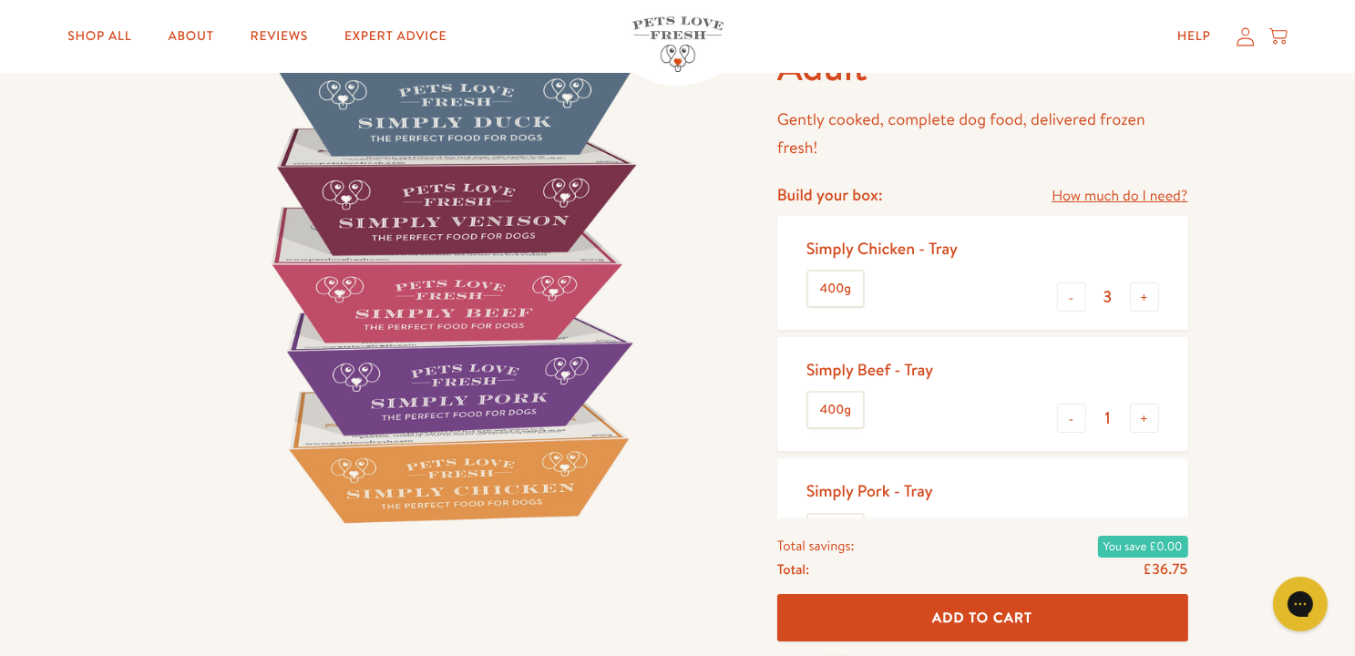
scroll to position [182, 0]
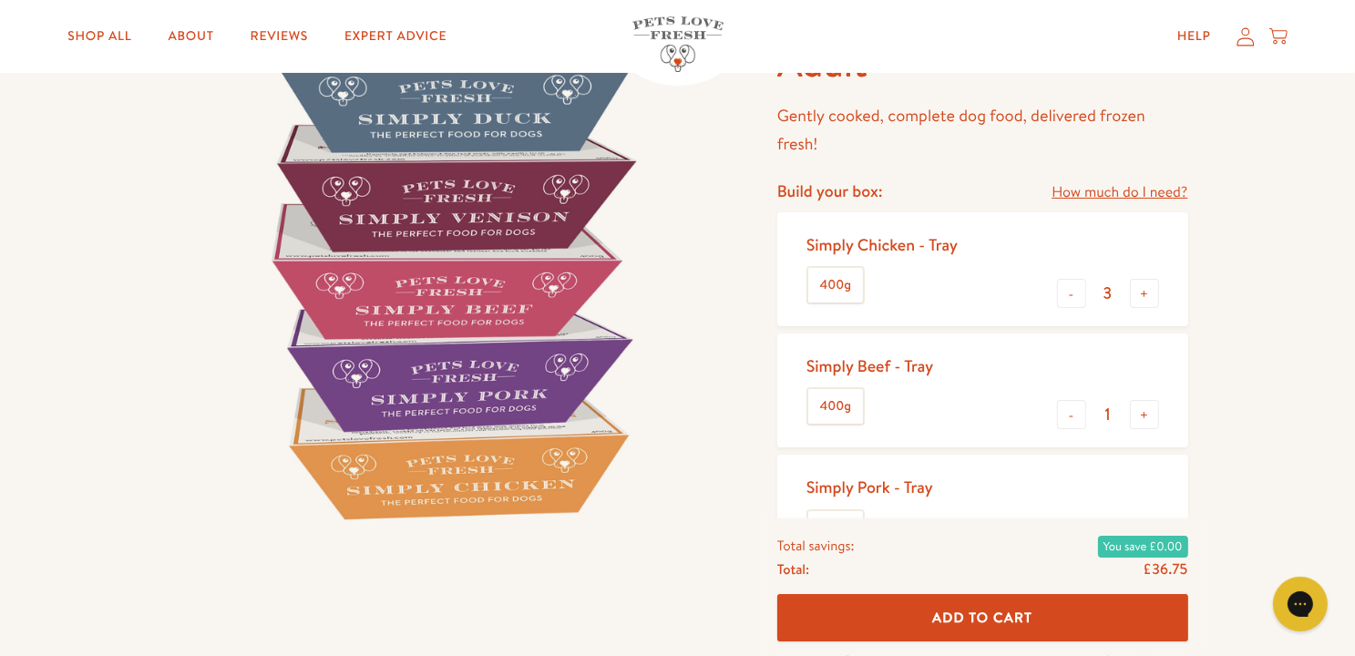
click at [1068, 193] on link "How much do I need?" at bounding box center [1120, 192] width 136 height 25
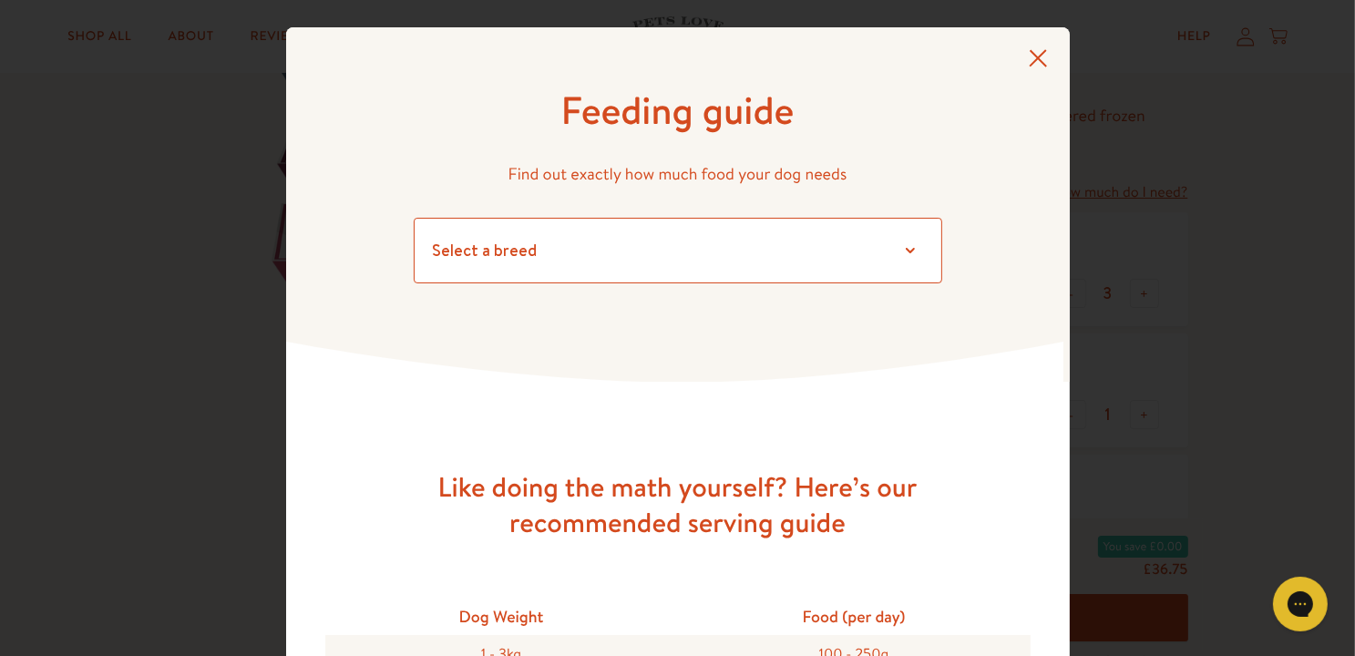
click at [746, 256] on select "Select a breed Affenpinscher Afghan hound Airedale terrier Akita Alaskan Malamu…" at bounding box center [678, 251] width 528 height 66
select select "23"
click at [414, 218] on select "Select a breed Affenpinscher Afghan hound Airedale terrier Akita Alaskan Malamu…" at bounding box center [678, 251] width 528 height 66
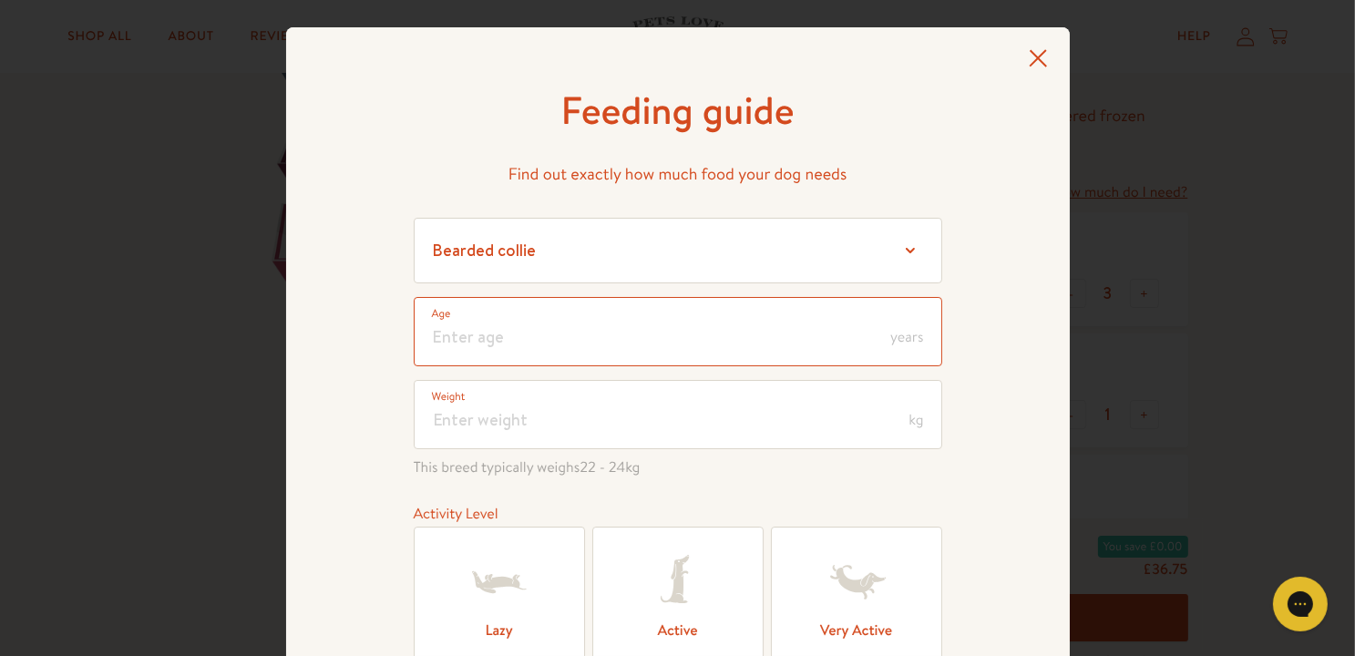
click at [510, 357] on input "number" at bounding box center [678, 331] width 528 height 69
type input "14"
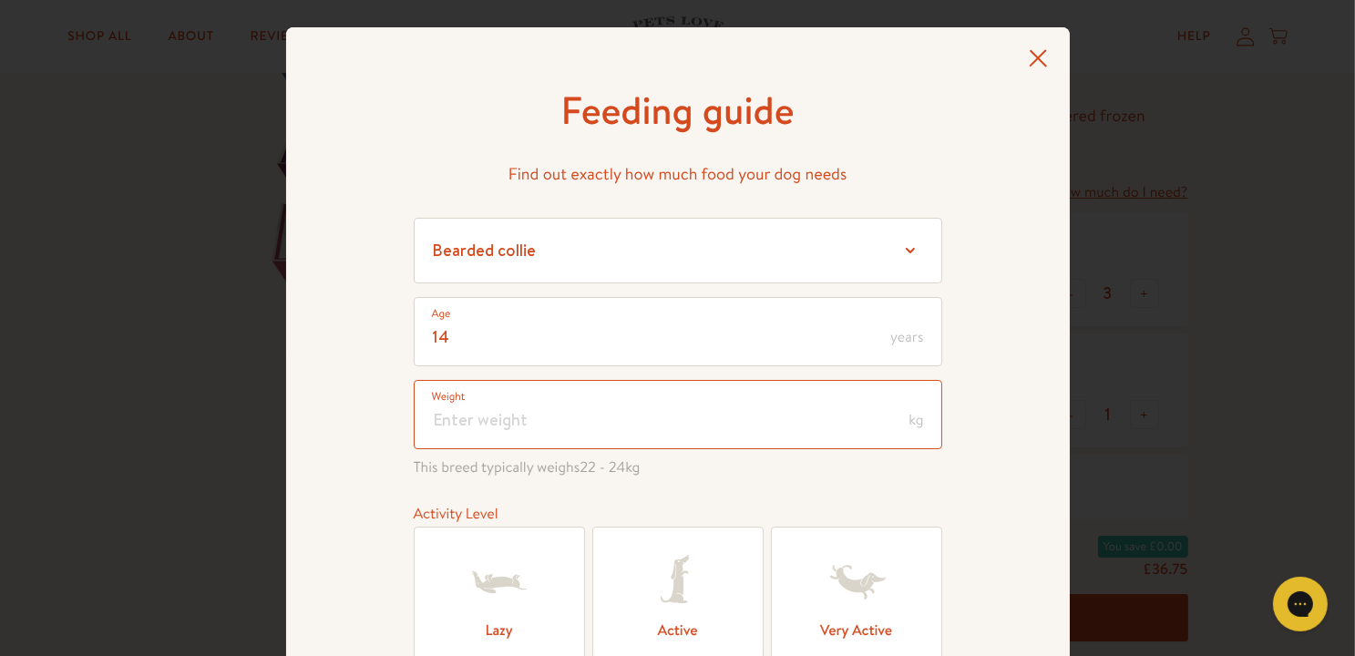
click at [485, 415] on input "number" at bounding box center [678, 414] width 528 height 69
type input "19"
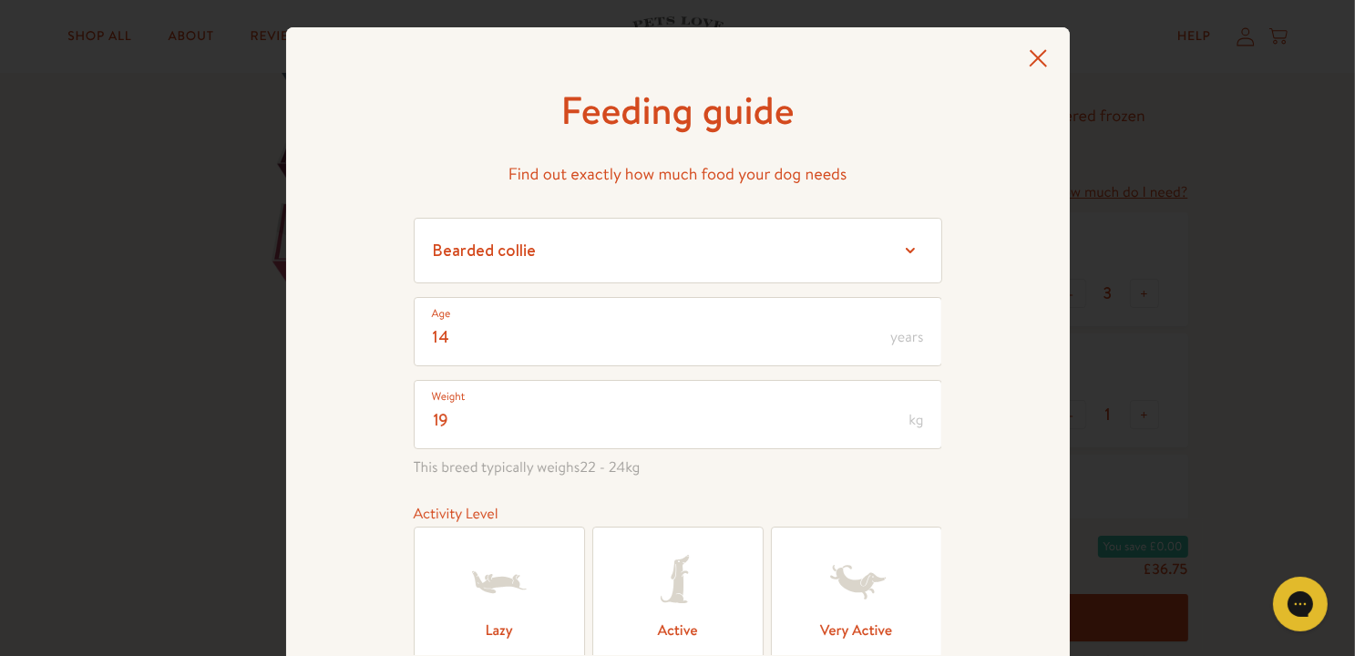
click at [463, 584] on icon at bounding box center [499, 582] width 73 height 73
click at [0, 0] on input "Lazy" at bounding box center [0, 0] width 0 height 0
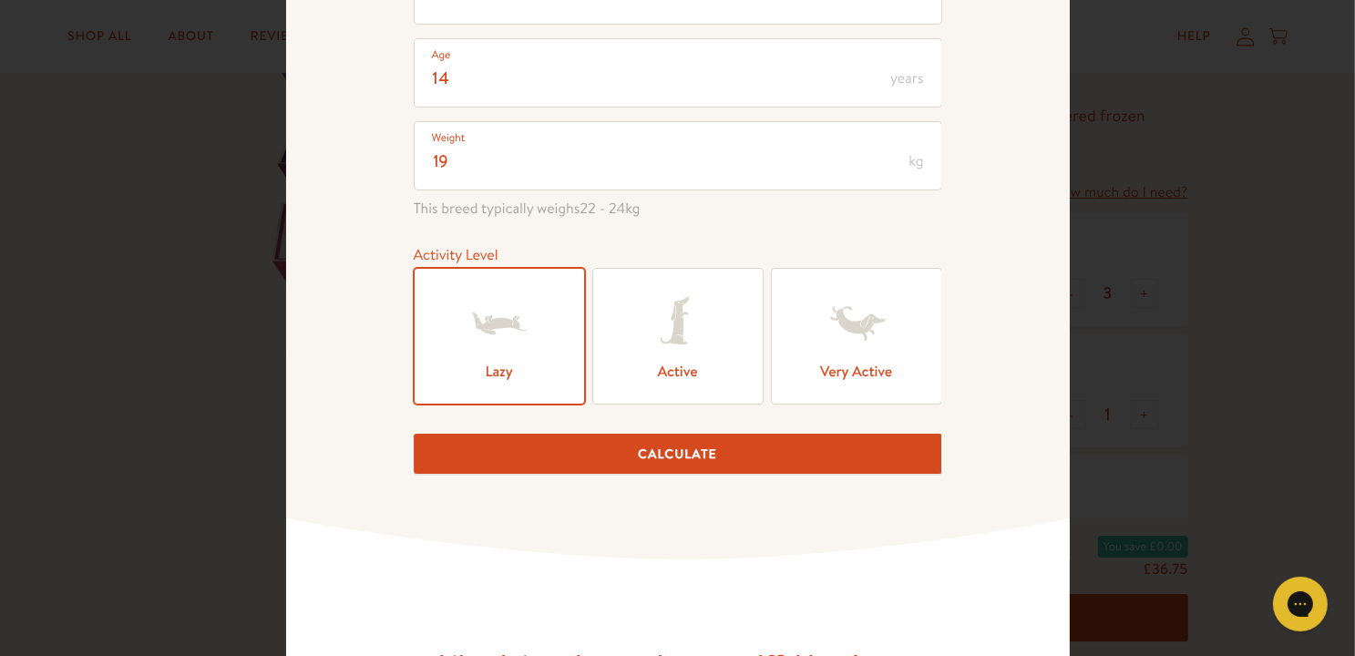
scroll to position [273, 0]
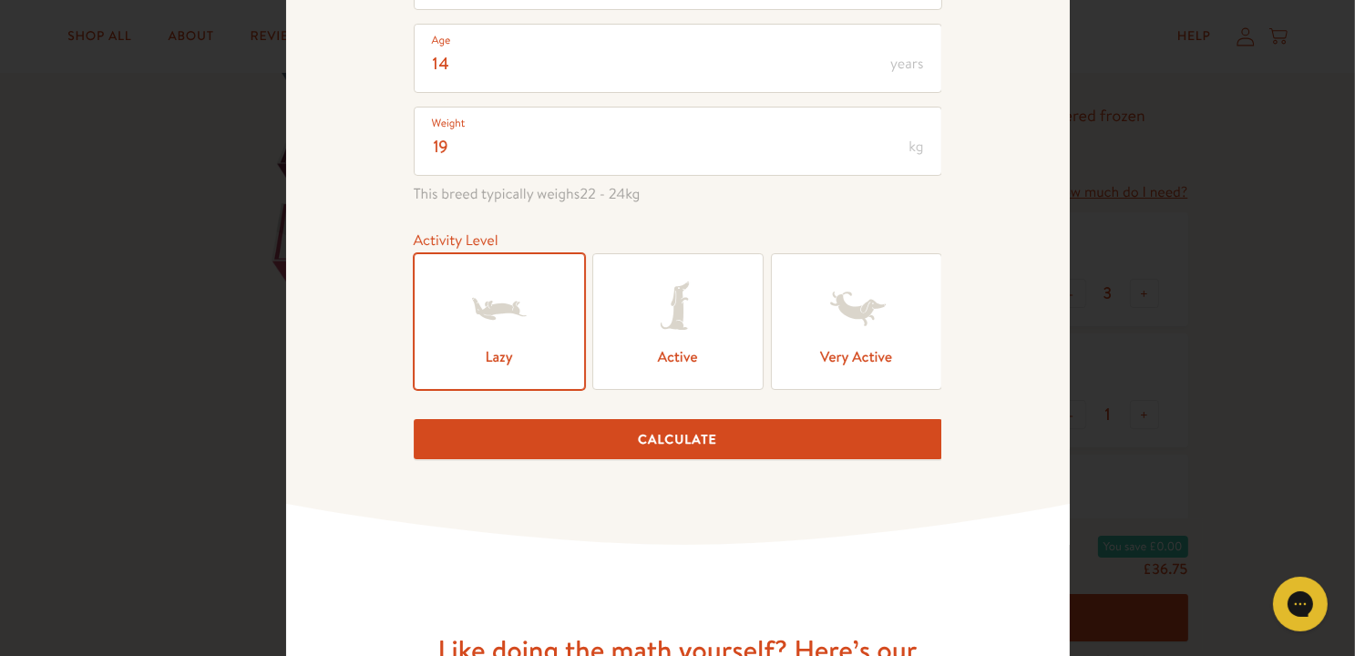
click at [557, 441] on button "Calculate" at bounding box center [678, 439] width 528 height 41
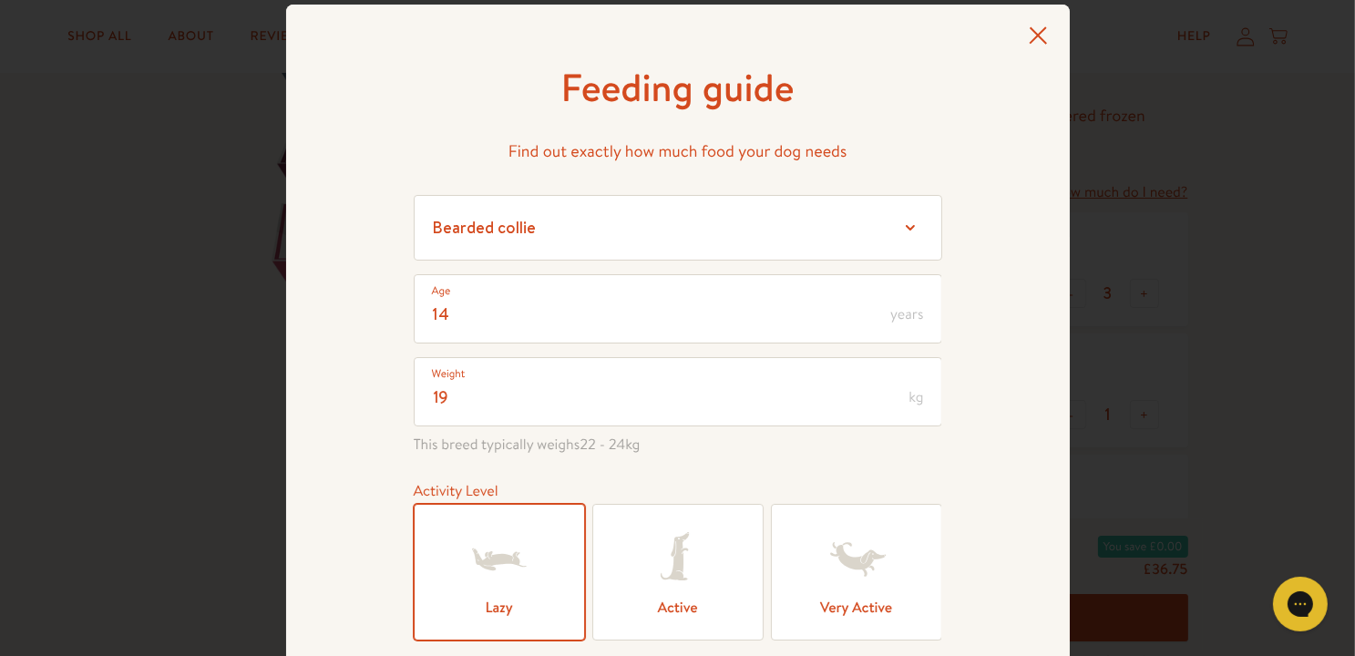
scroll to position [0, 0]
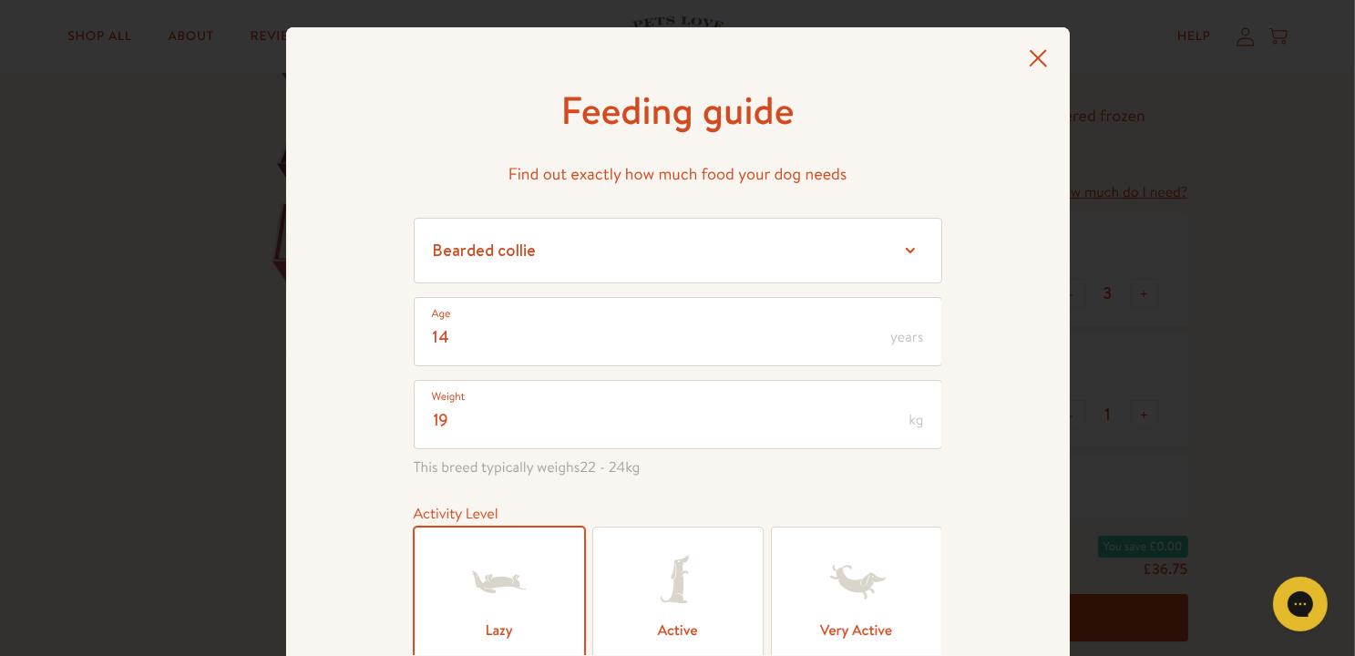
click at [1032, 56] on icon at bounding box center [1038, 57] width 18 height 17
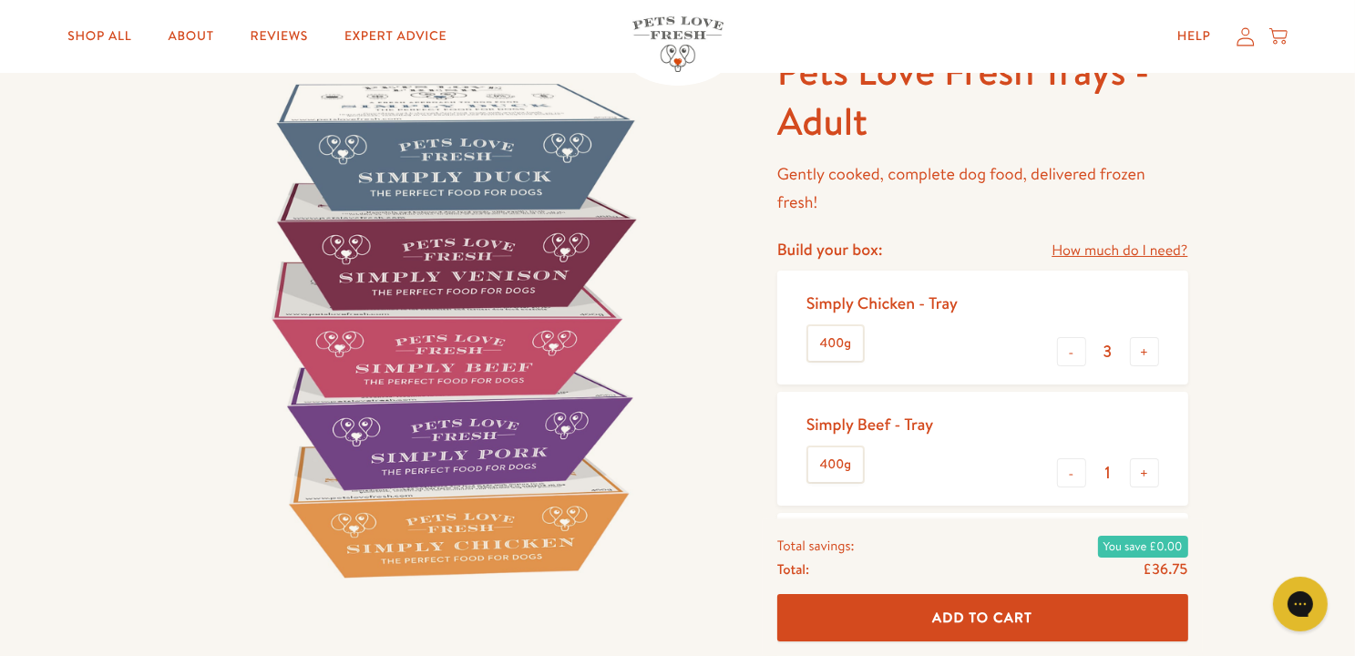
scroll to position [364, 0]
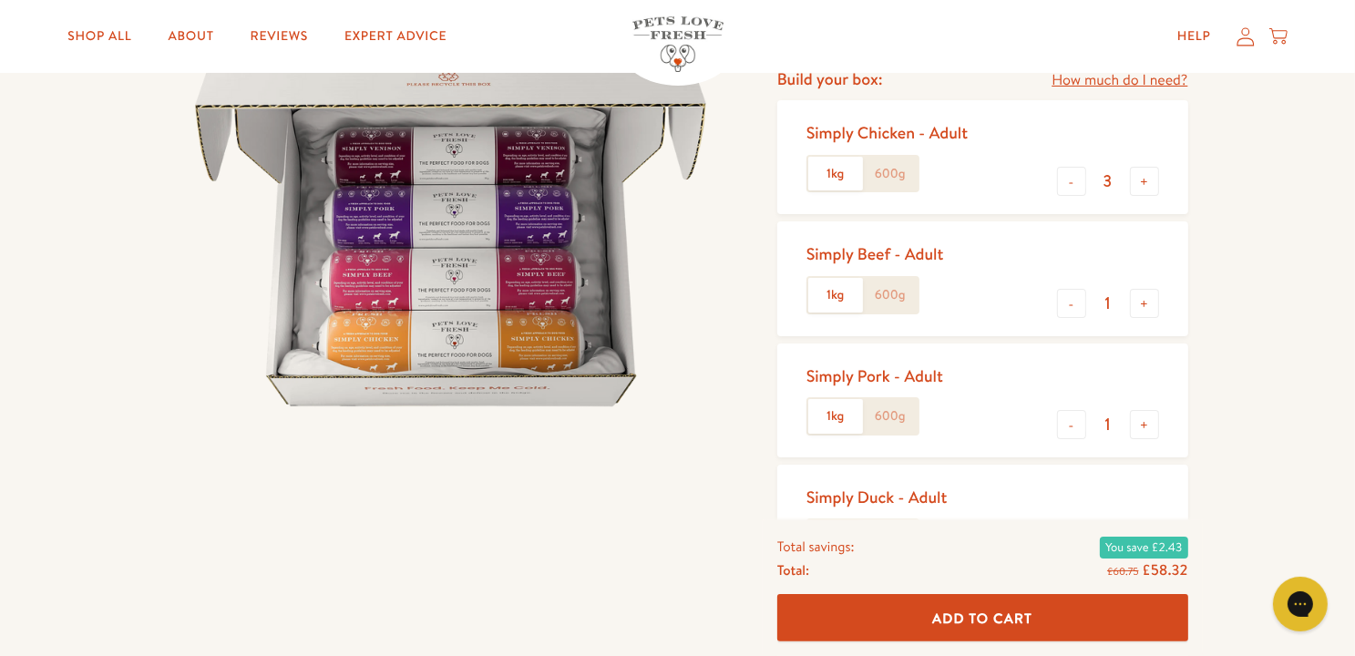
scroll to position [273, 0]
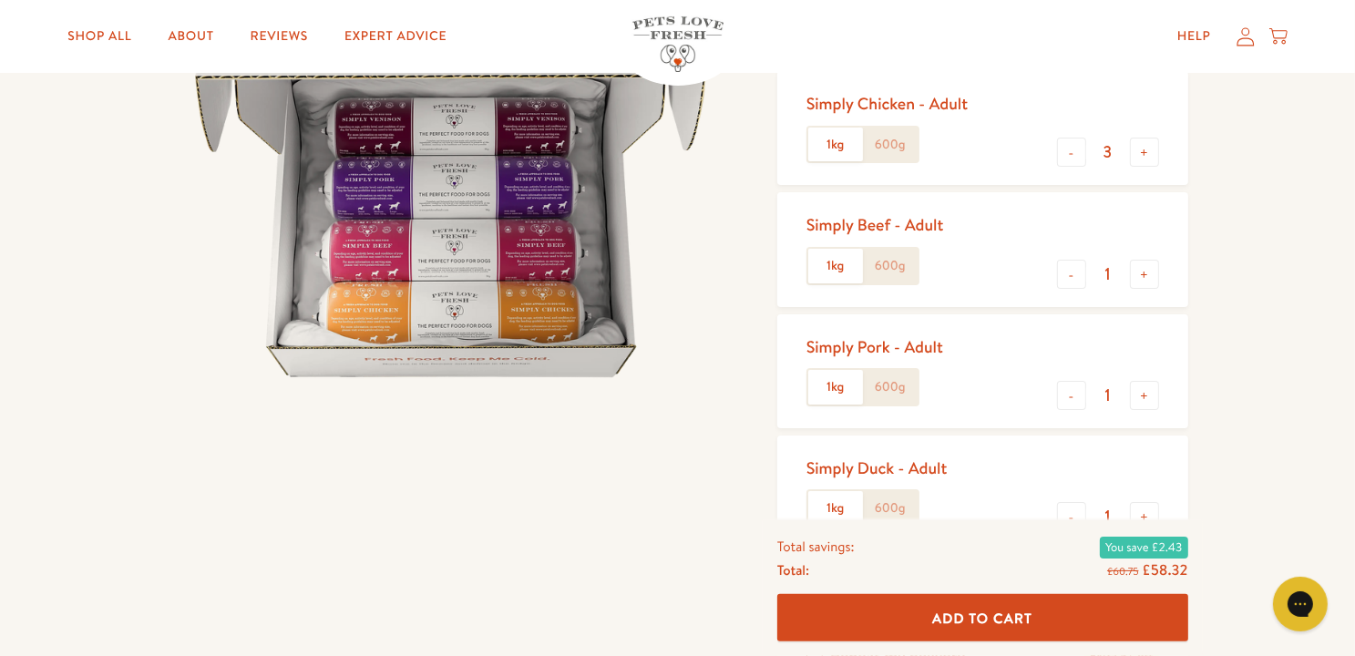
click at [897, 146] on label "600g" at bounding box center [890, 145] width 55 height 35
click at [0, 0] on input "600g" at bounding box center [0, 0] width 0 height 0
click at [908, 262] on label "600g" at bounding box center [890, 266] width 55 height 35
click at [0, 0] on input "600g" at bounding box center [0, 0] width 0 height 0
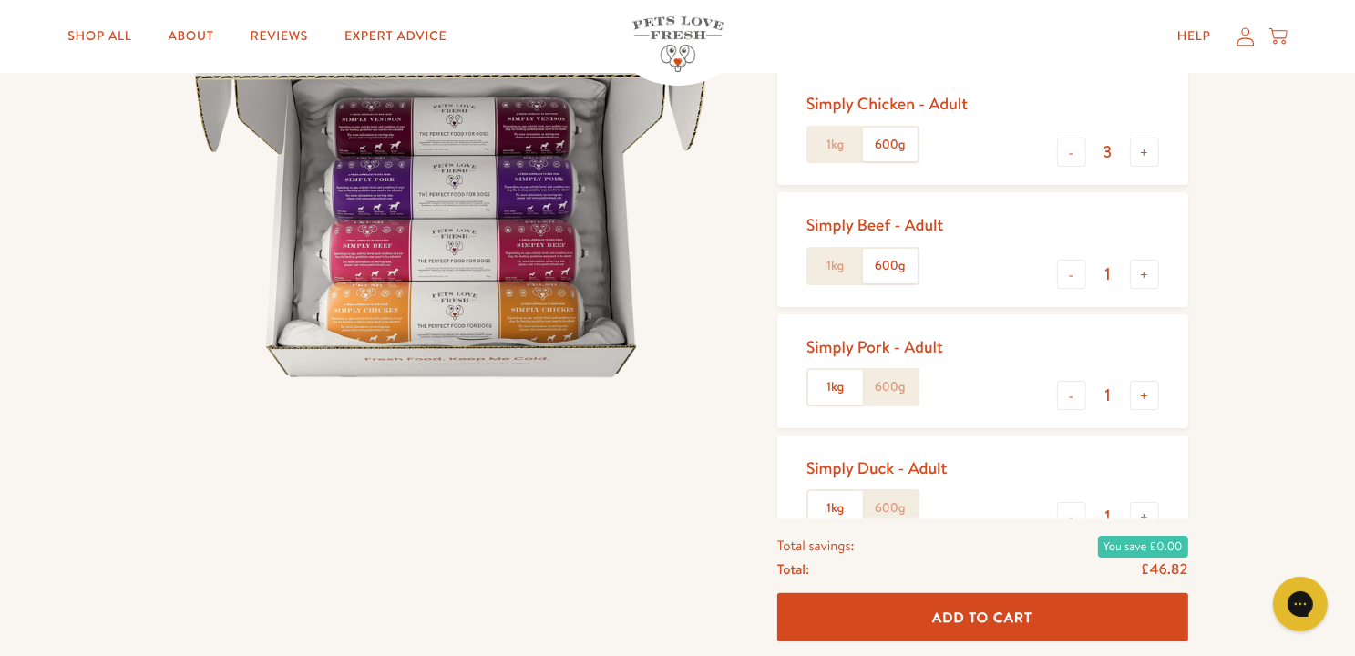
click at [884, 394] on label "600g" at bounding box center [890, 387] width 55 height 35
click at [0, 0] on input "600g" at bounding box center [0, 0] width 0 height 0
click at [890, 517] on label "600g" at bounding box center [890, 508] width 55 height 35
click at [0, 0] on input "600g" at bounding box center [0, 0] width 0 height 0
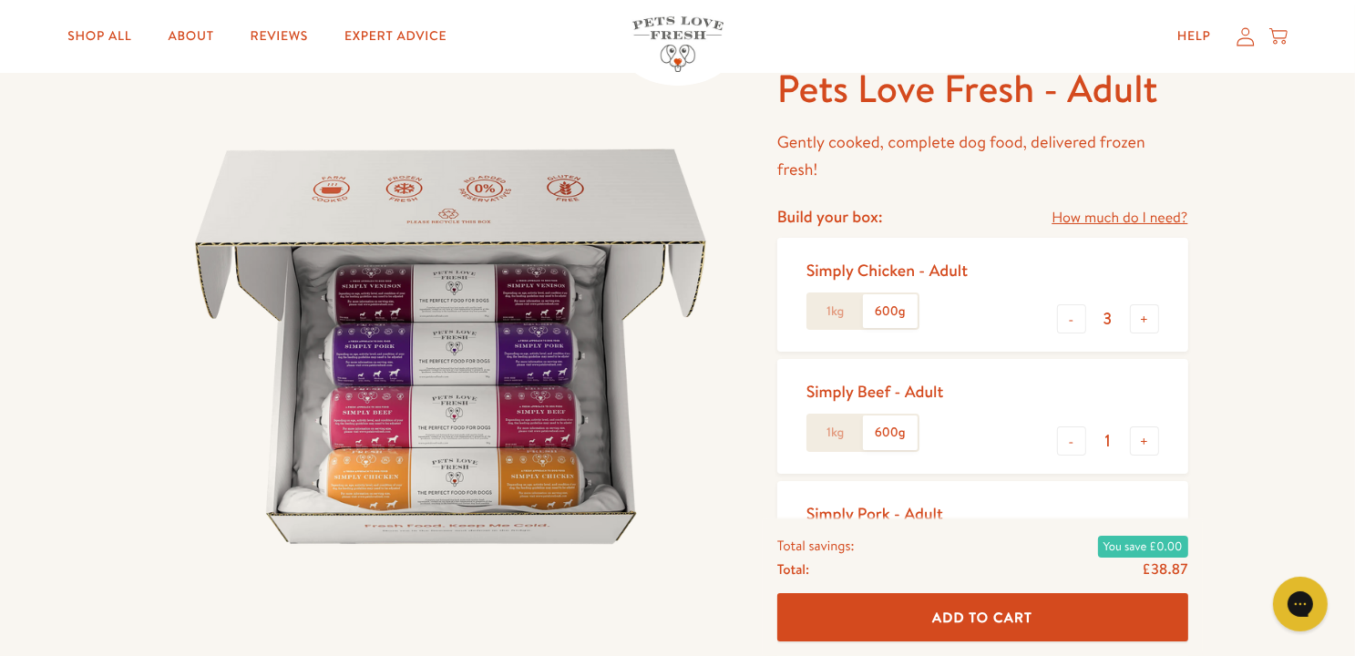
scroll to position [0, 0]
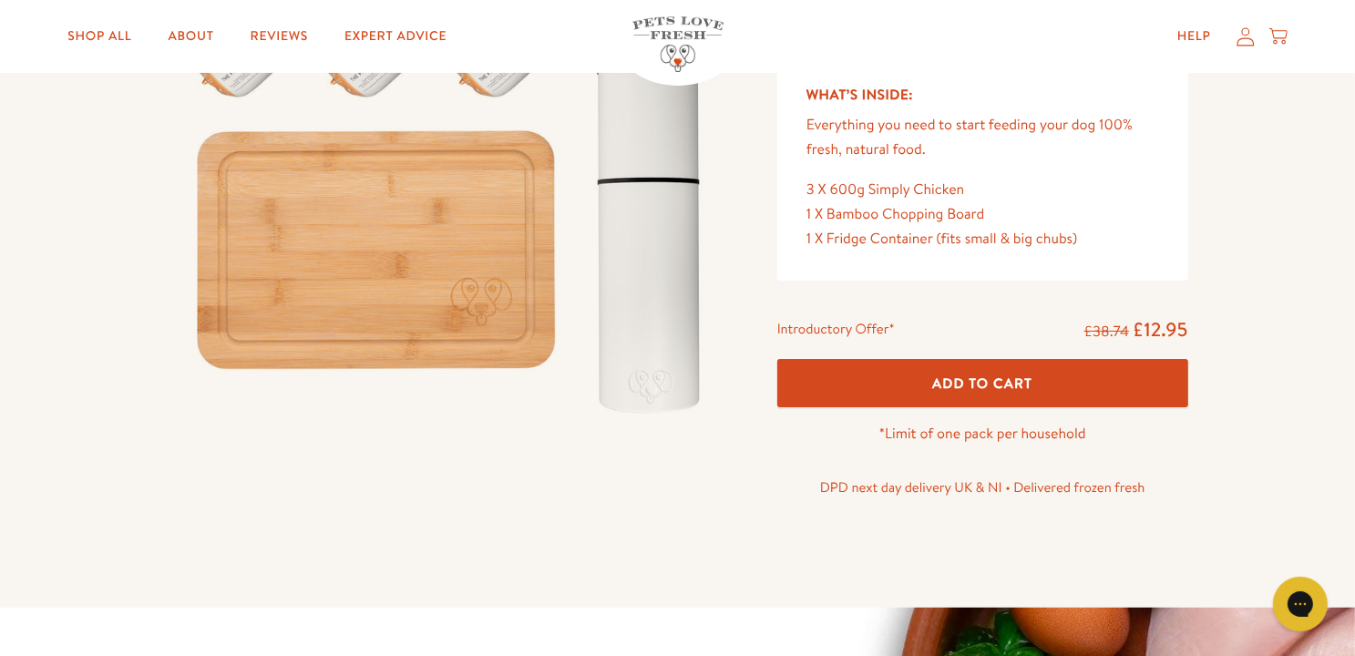
scroll to position [364, 0]
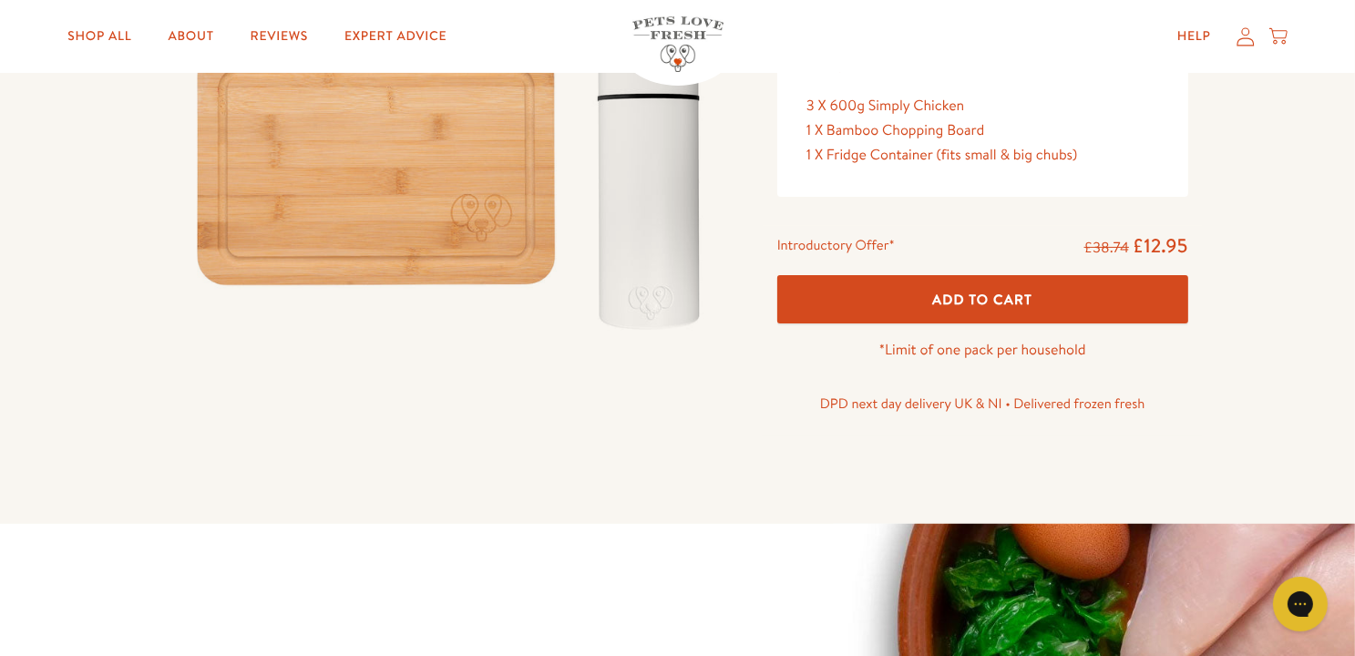
click at [989, 309] on button "Add To Cart" at bounding box center [982, 299] width 411 height 48
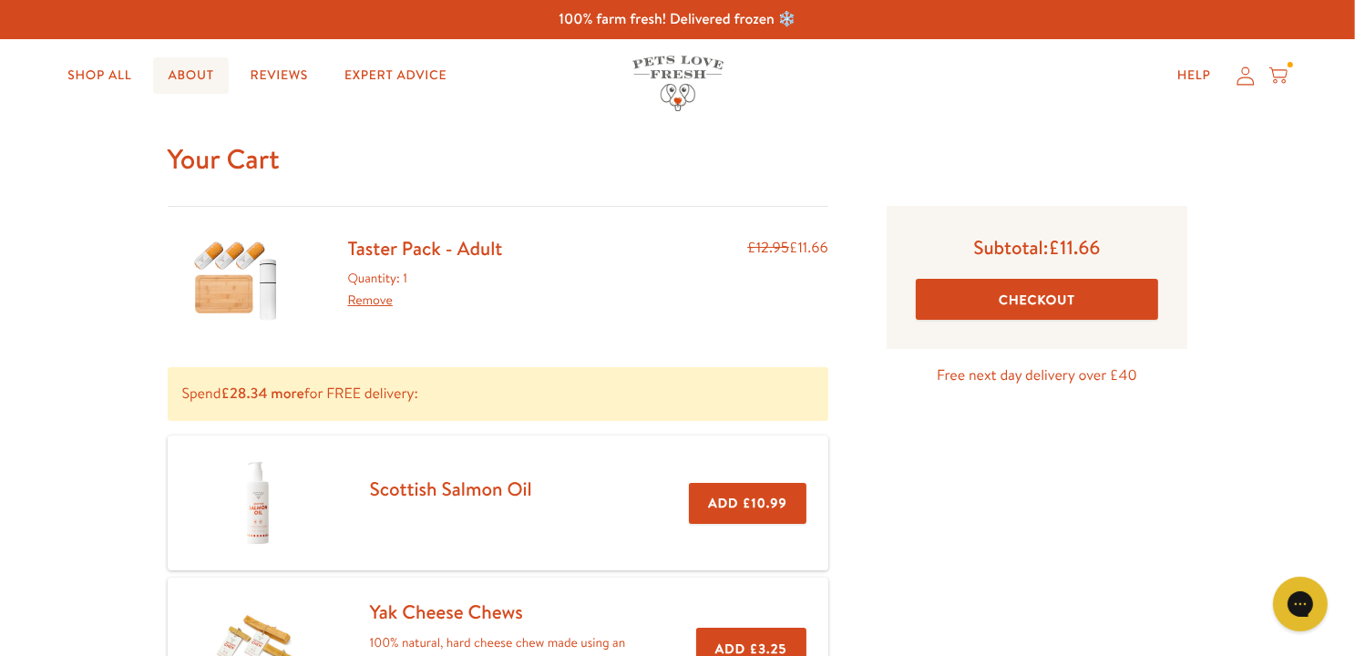
click at [193, 77] on link "About" at bounding box center [190, 75] width 75 height 36
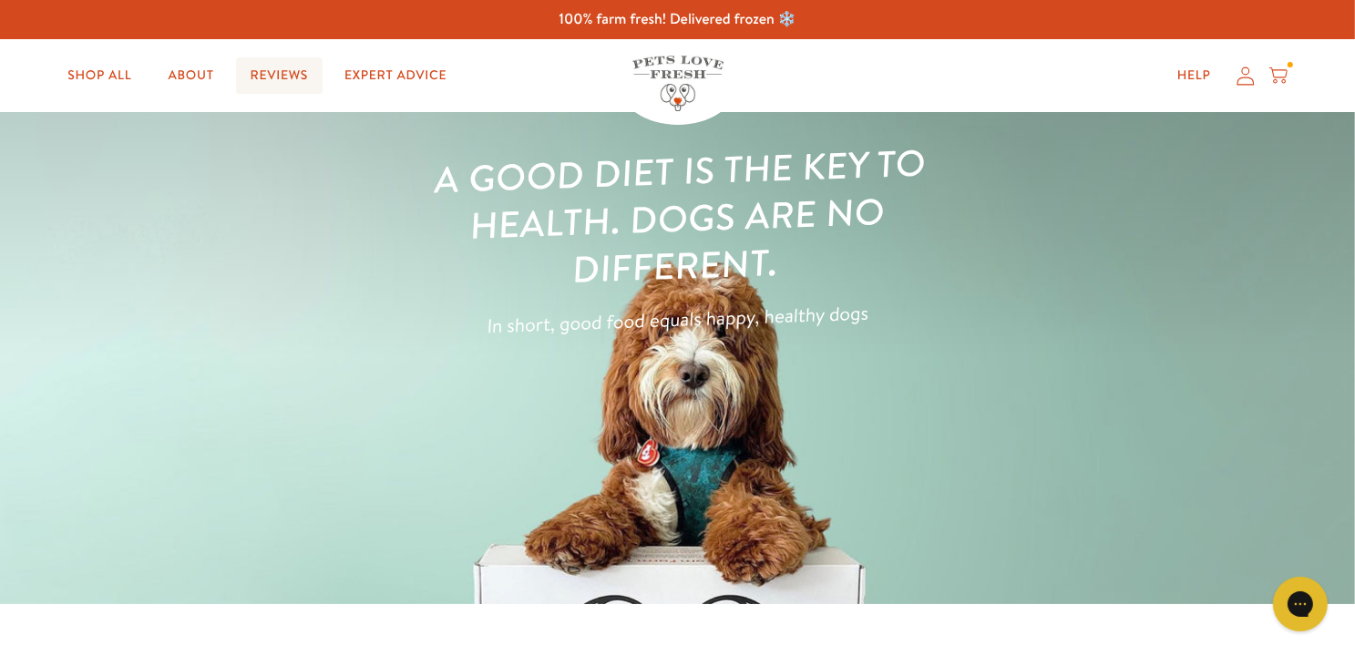
click at [277, 76] on link "Reviews" at bounding box center [279, 75] width 87 height 36
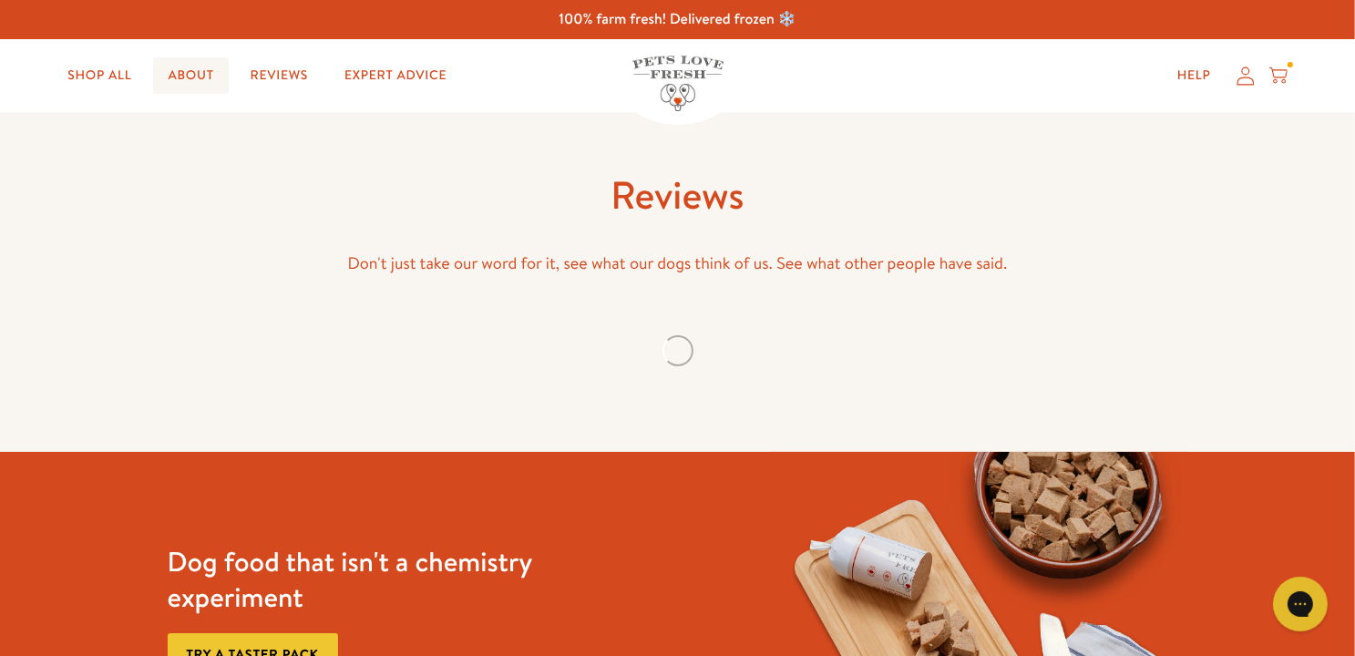
click at [207, 77] on link "About" at bounding box center [190, 75] width 75 height 36
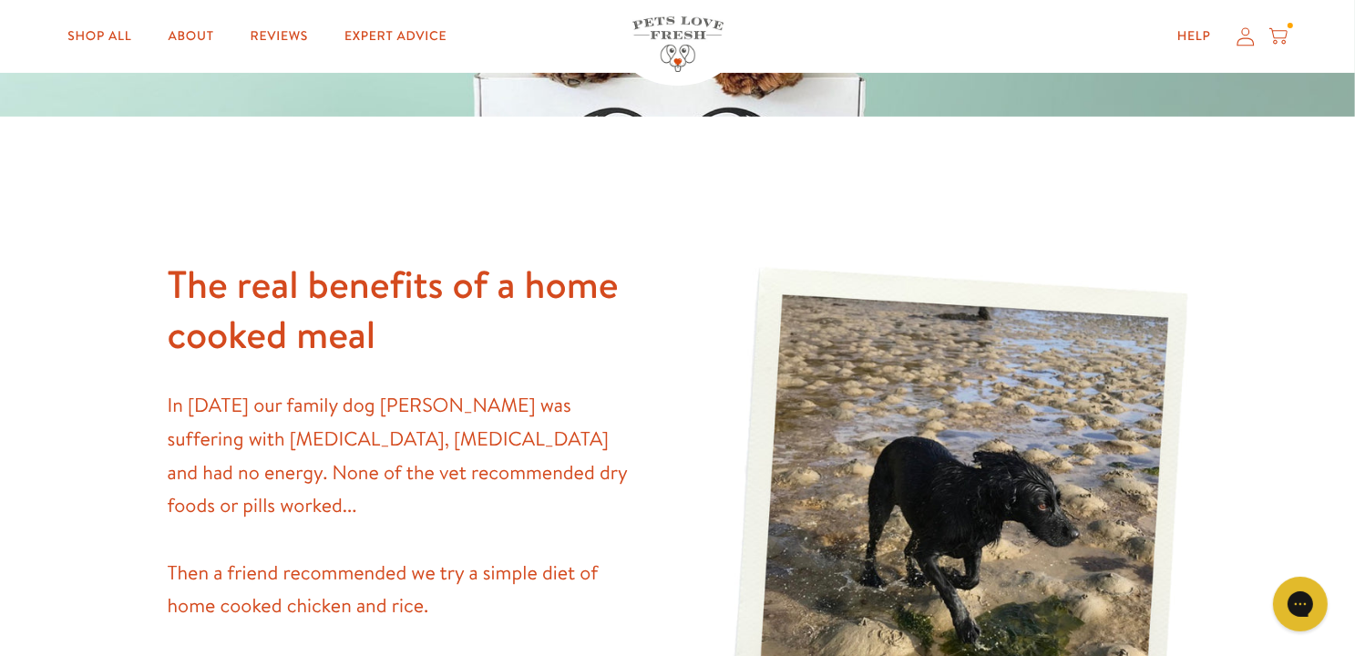
scroll to position [729, 0]
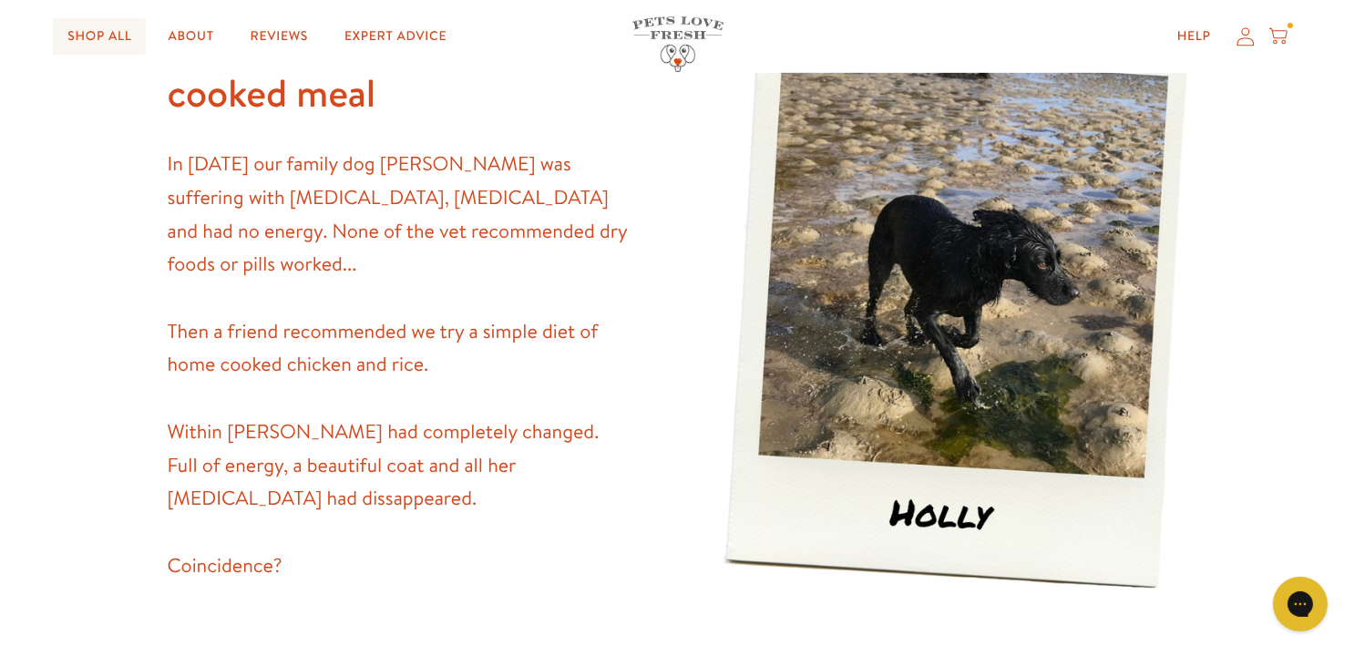
click at [87, 38] on link "Shop All" at bounding box center [99, 36] width 93 height 36
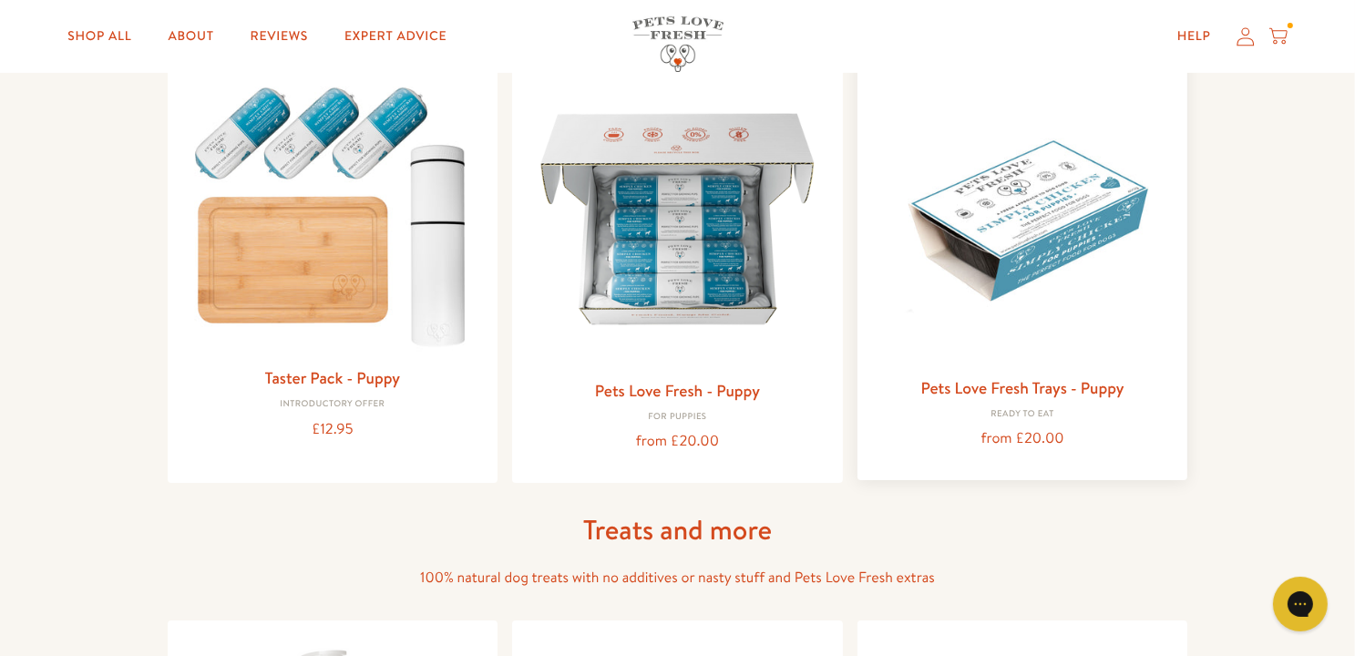
scroll to position [638, 0]
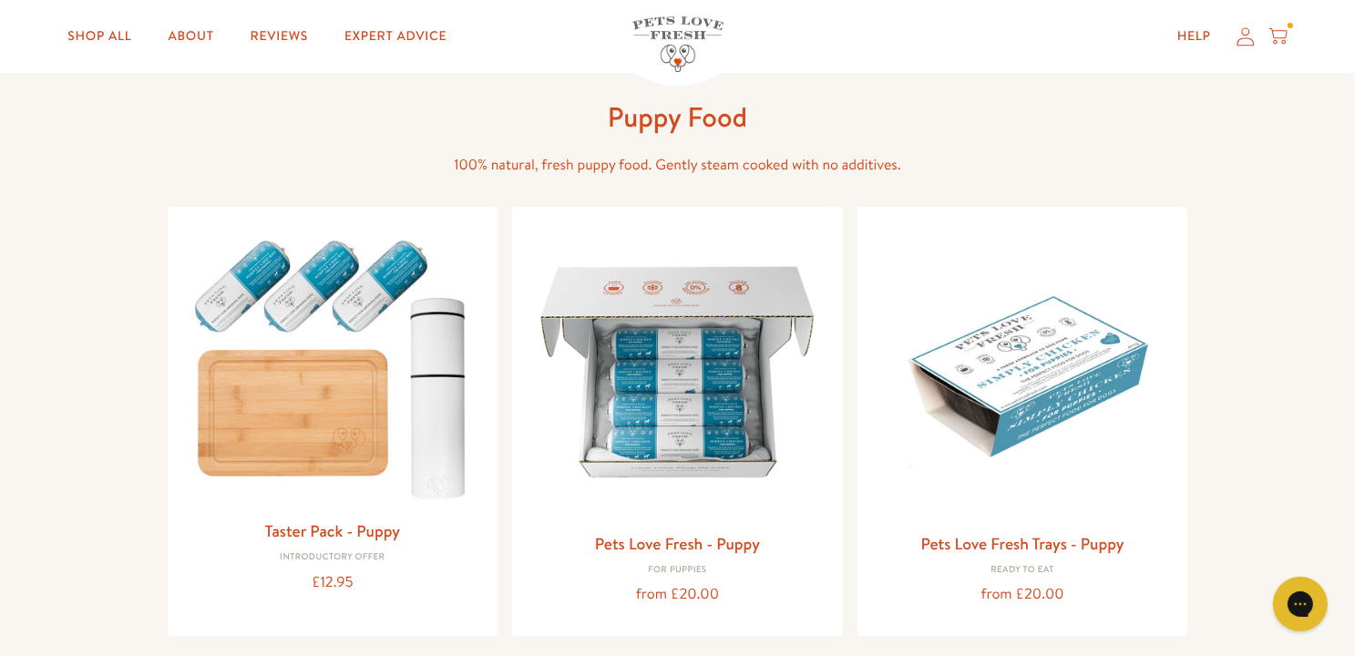
click at [1277, 34] on icon at bounding box center [1278, 36] width 18 height 20
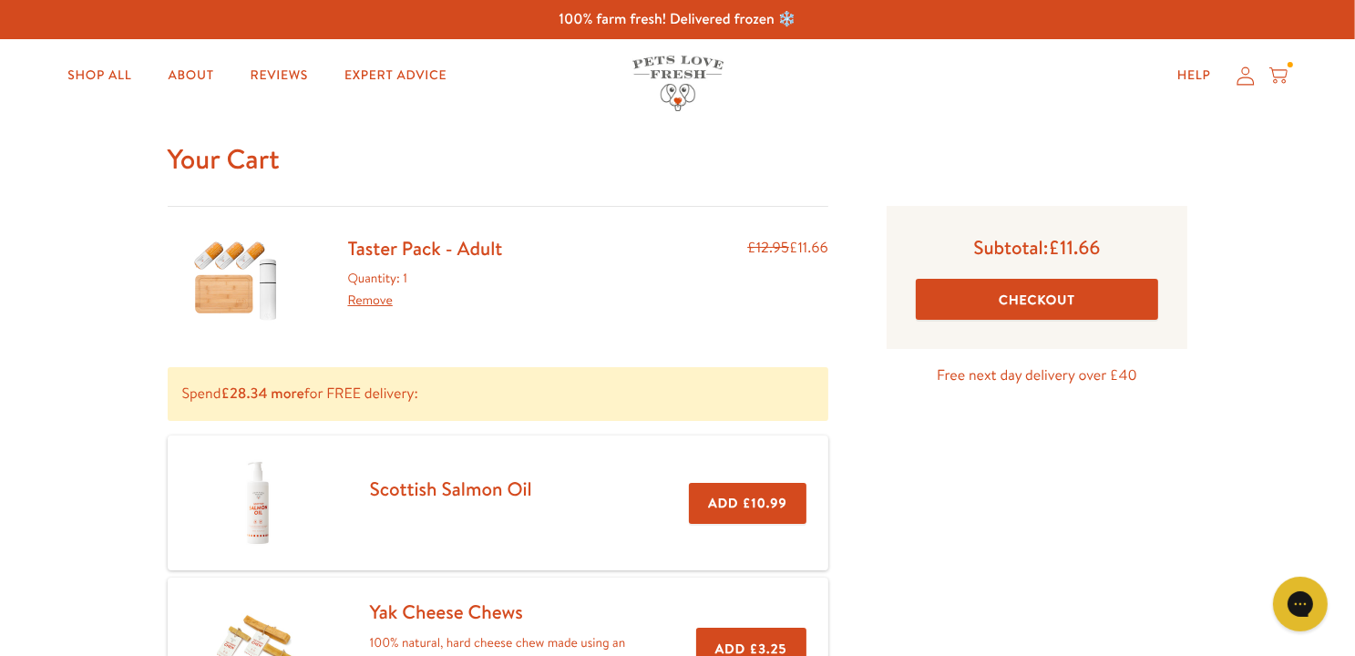
click at [1081, 295] on button "Checkout" at bounding box center [1037, 299] width 243 height 41
click at [1255, 78] on div "Help My account Cart" at bounding box center [1227, 75] width 136 height 36
click at [1247, 80] on icon at bounding box center [1245, 76] width 18 height 19
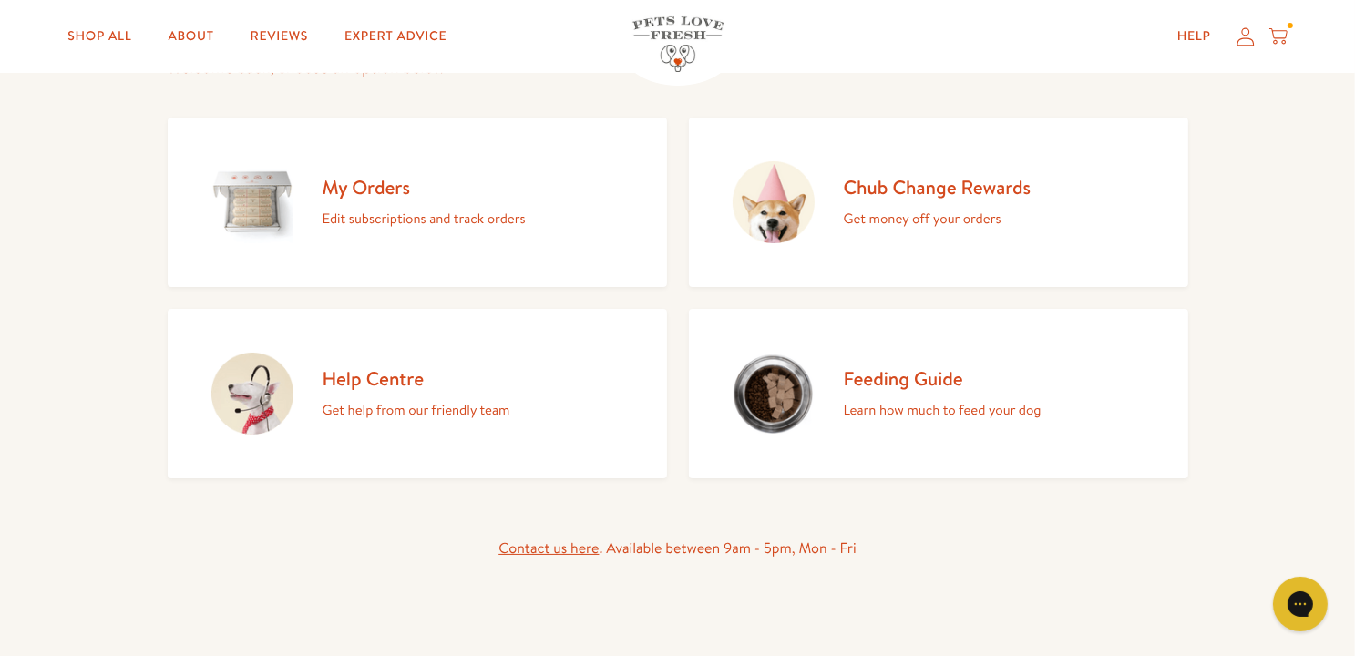
scroll to position [182, 0]
click at [899, 210] on p "Get money off your orders" at bounding box center [938, 218] width 188 height 24
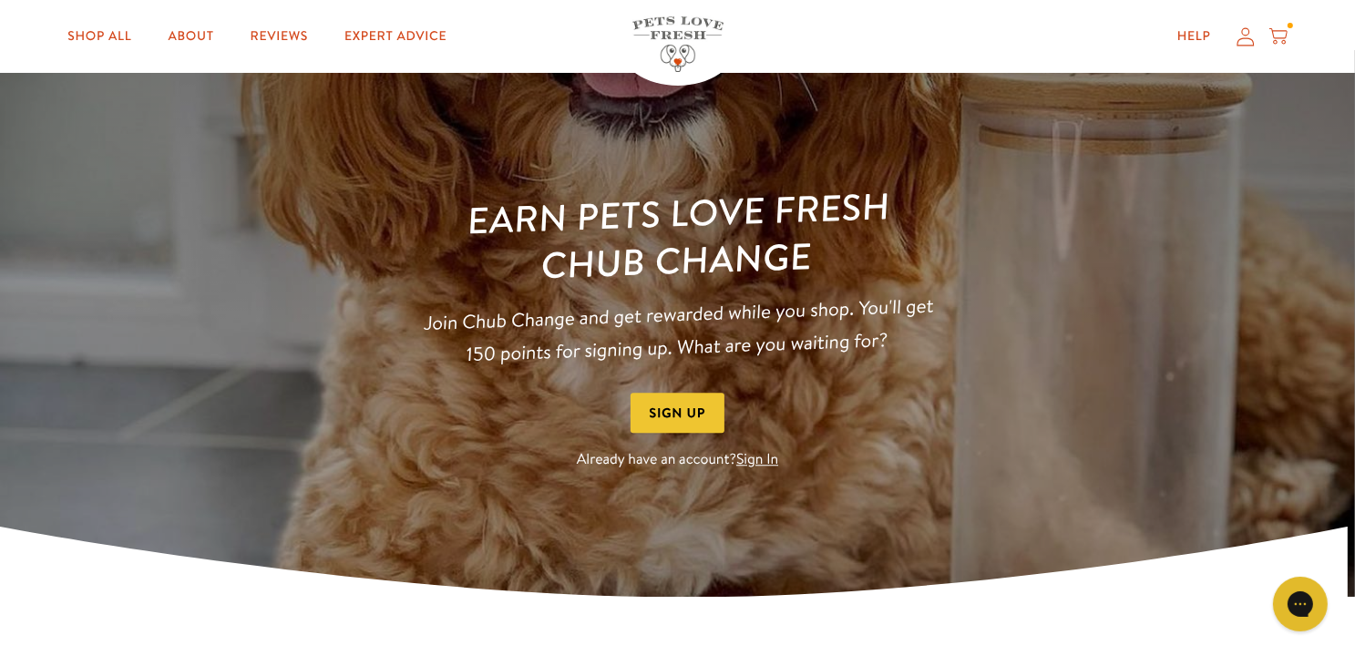
scroll to position [91, 0]
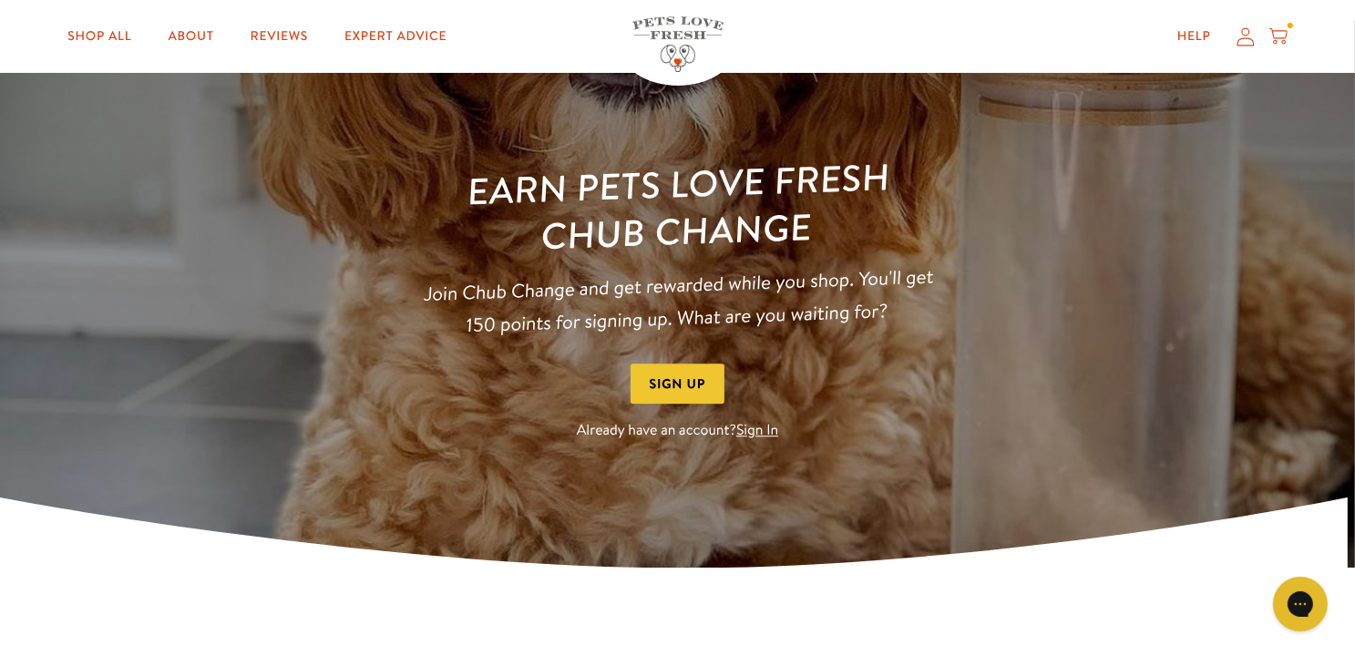
click at [660, 390] on button "Sign Up" at bounding box center [678, 384] width 95 height 41
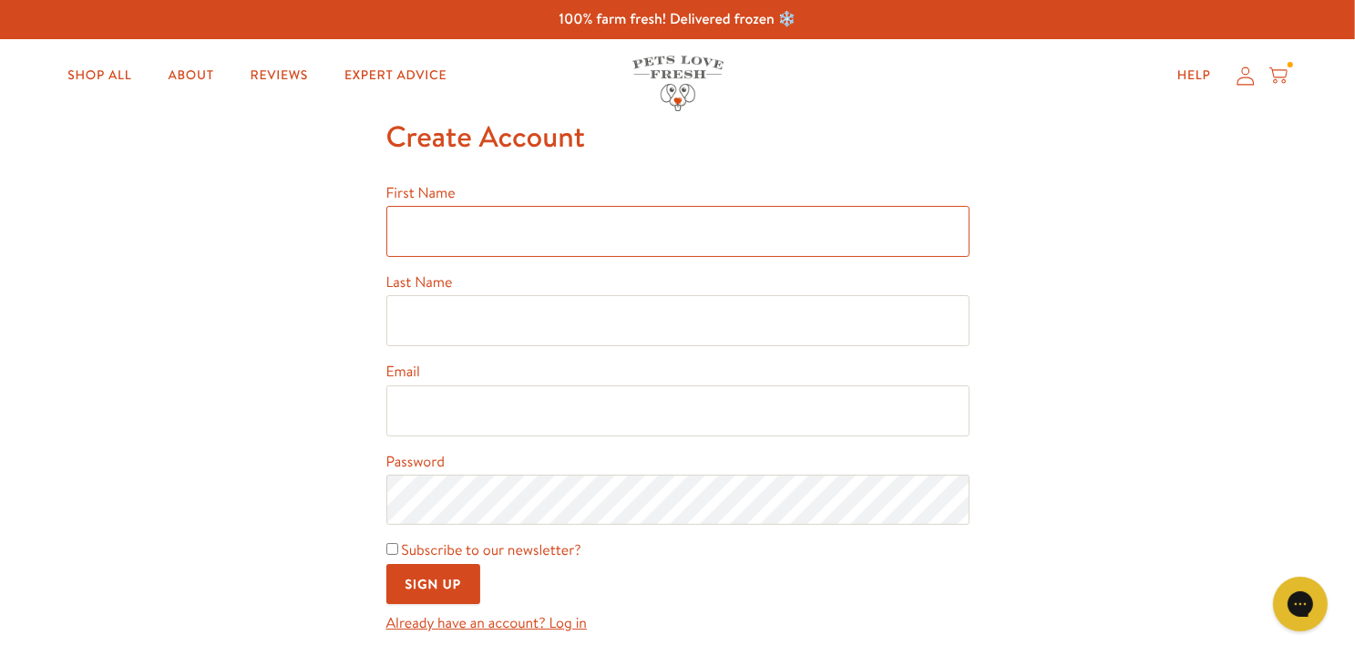
click at [467, 221] on input "First Name" at bounding box center [677, 231] width 583 height 51
type input "Julie"
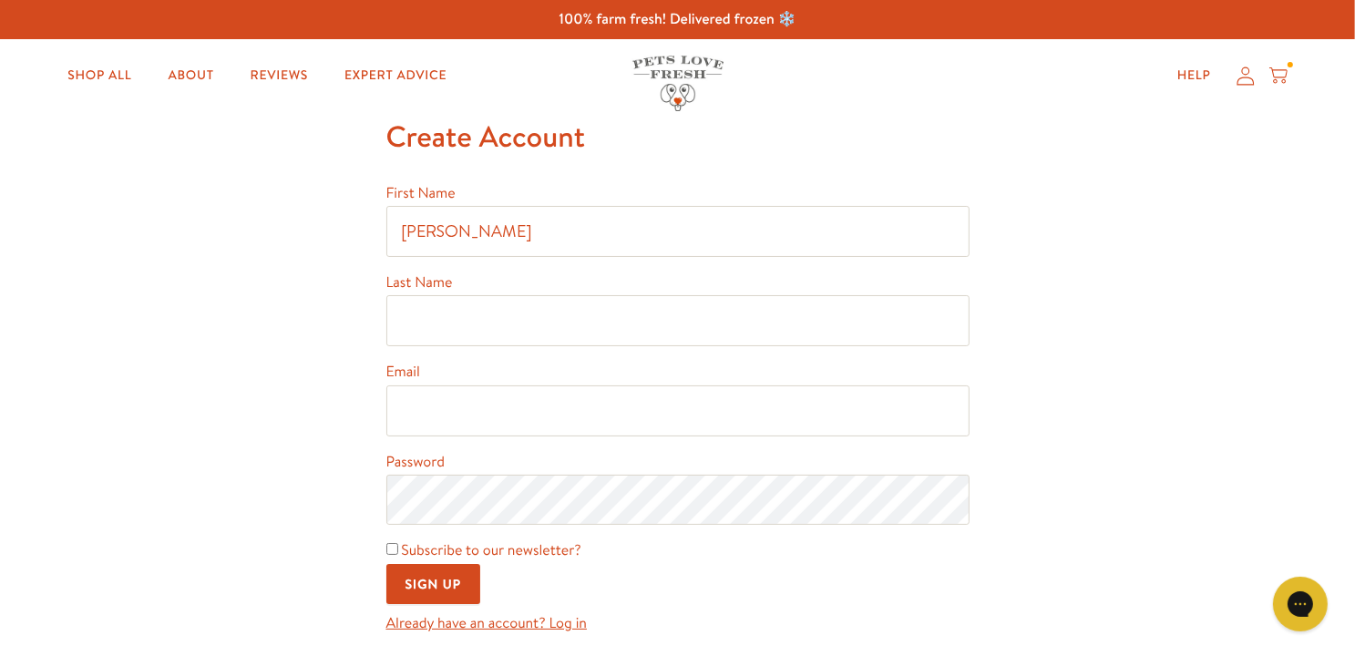
type input "Mulcock"
type input "julie.mulcock467@gmail.com"
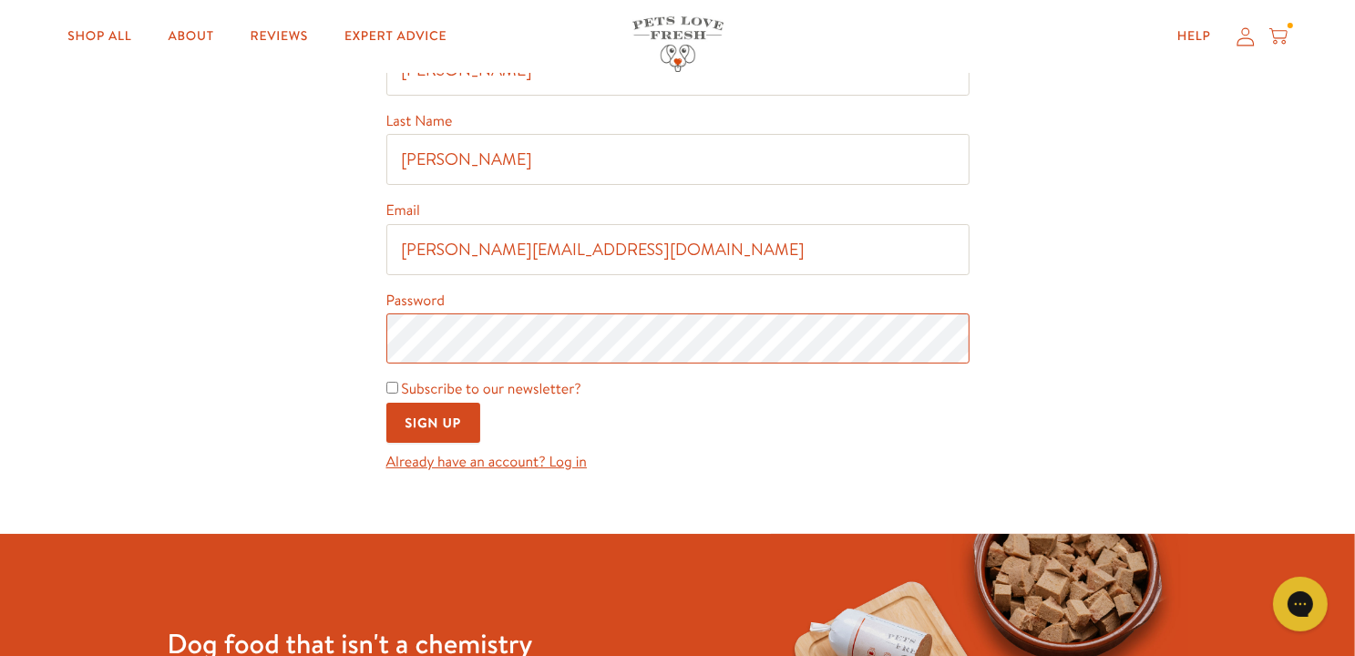
scroll to position [182, 0]
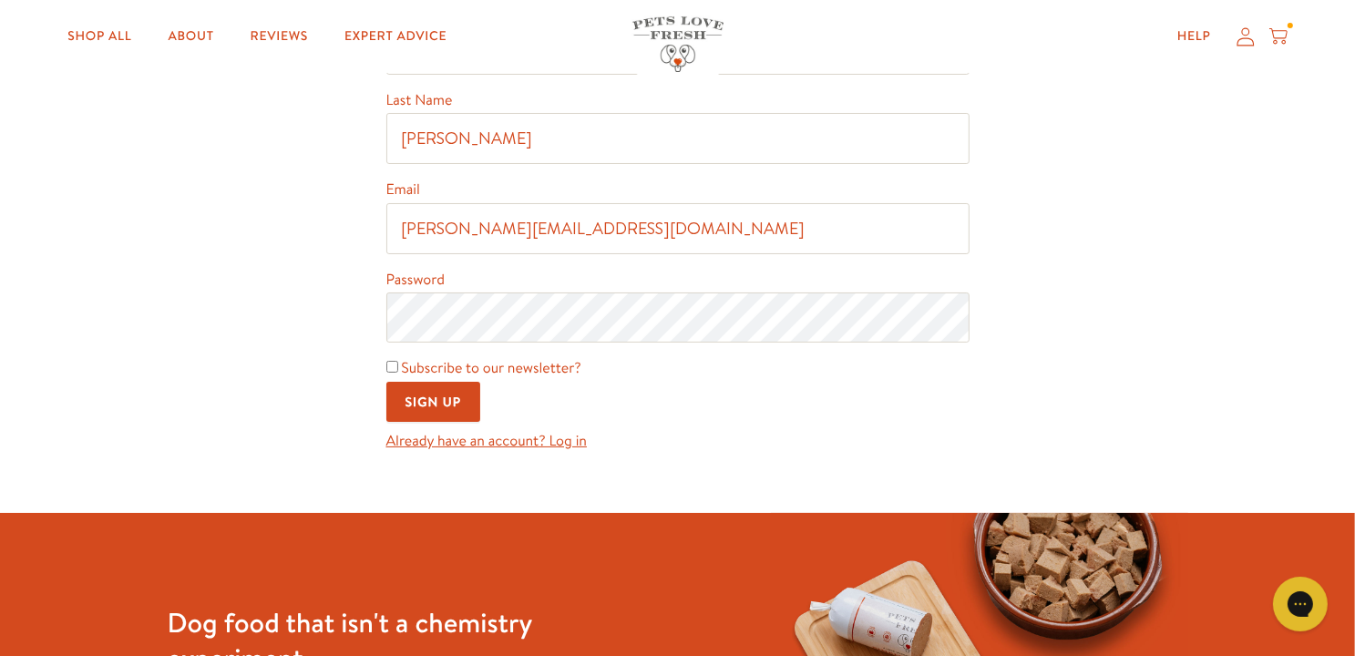
click at [397, 370] on div "Subscribe to our newsletter?" at bounding box center [677, 368] width 583 height 25
click at [395, 370] on input "Subscribe to our newsletter?" at bounding box center [392, 367] width 12 height 12
checkbox input "true"
click at [425, 399] on input "Sign Up" at bounding box center [433, 402] width 95 height 41
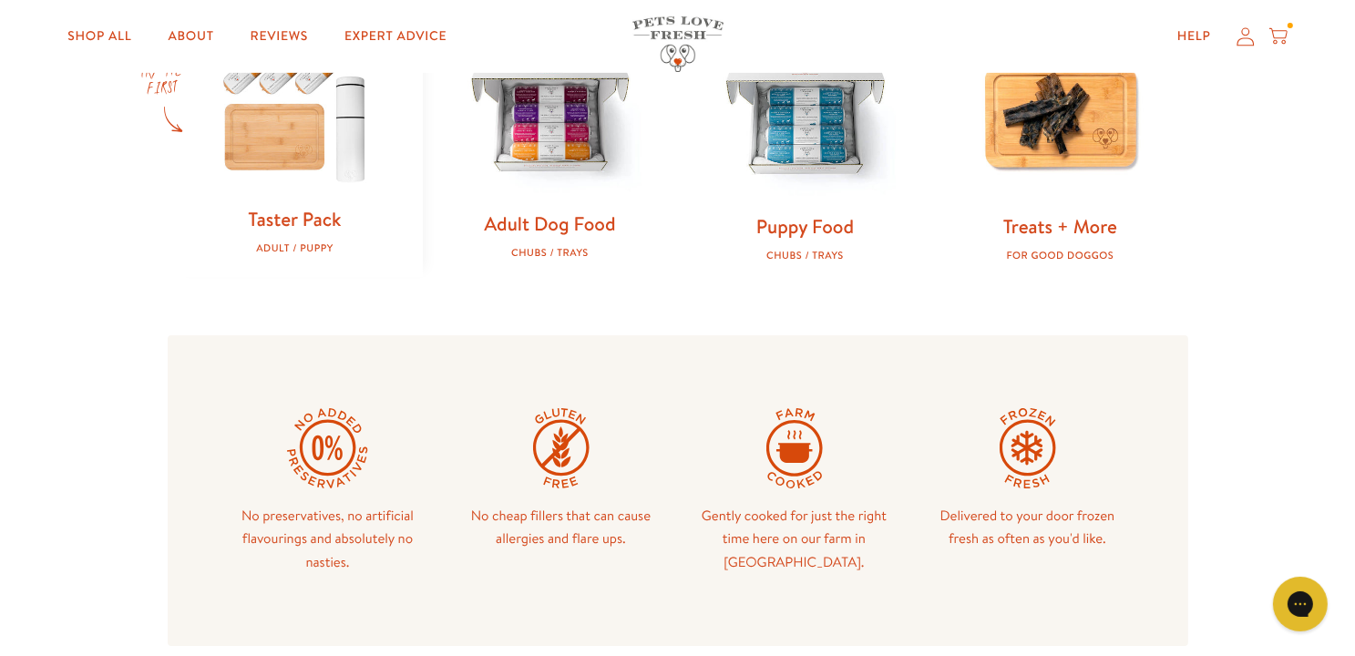
scroll to position [547, 0]
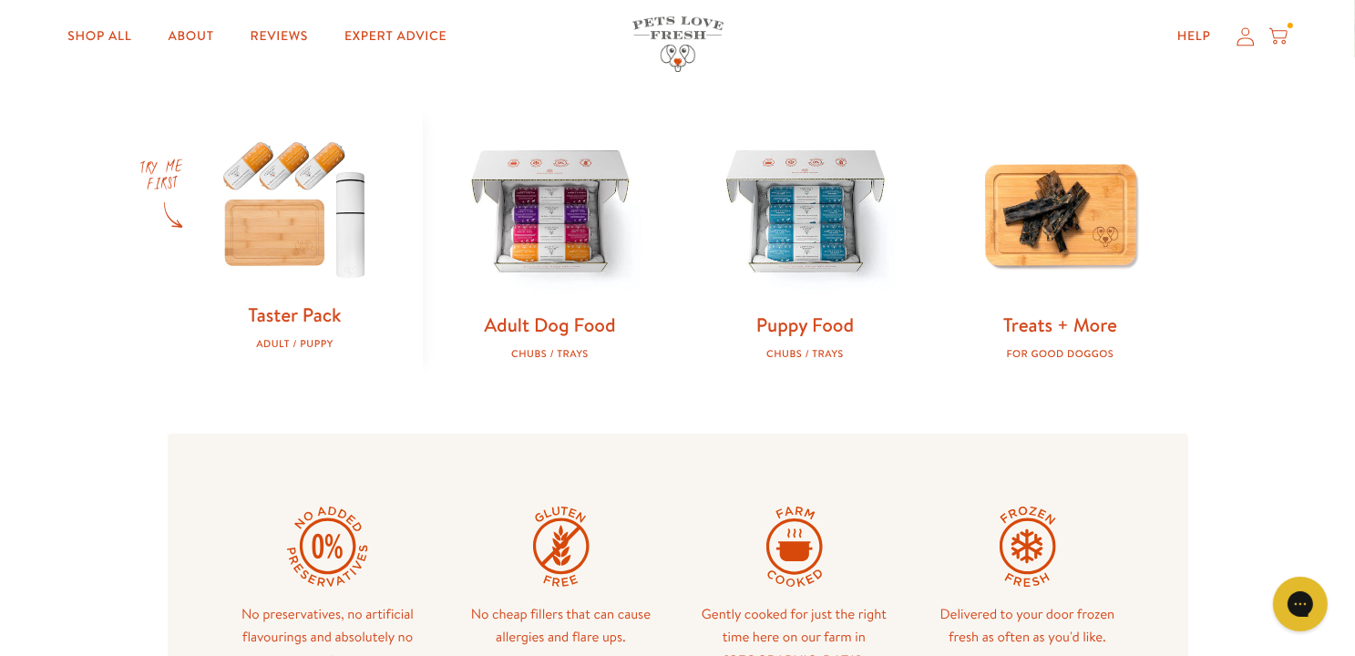
click at [262, 244] on img at bounding box center [295, 207] width 197 height 189
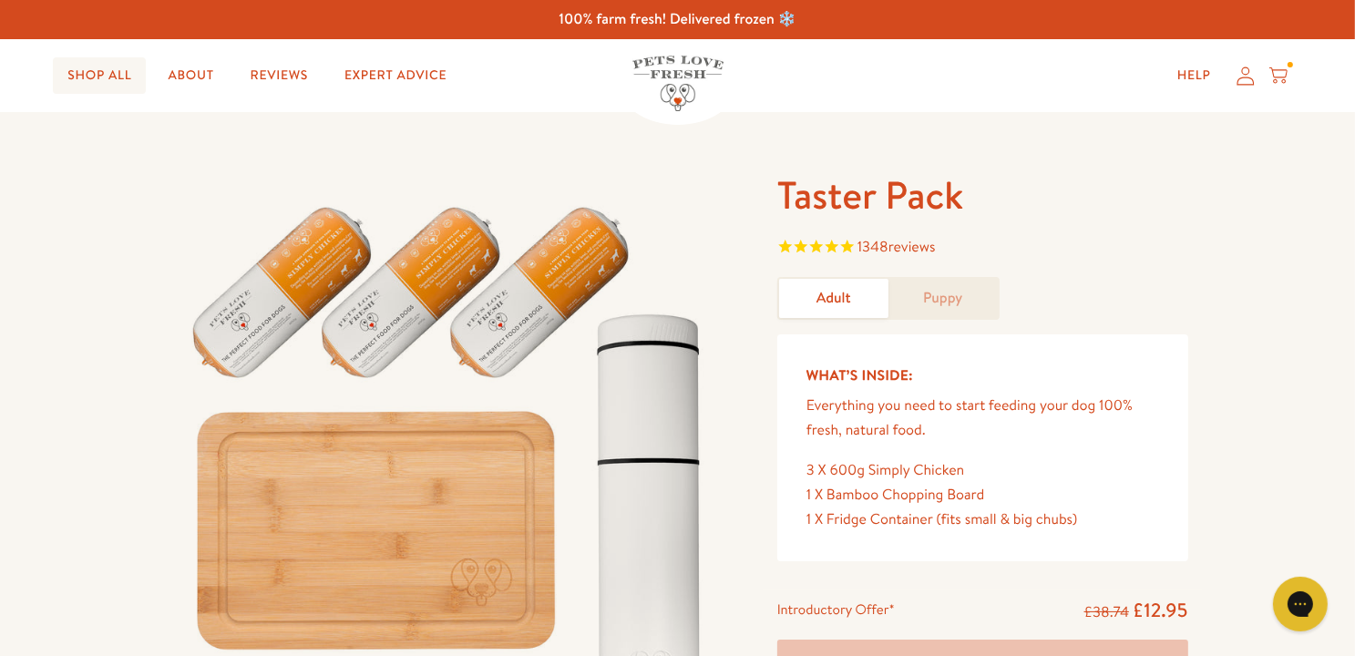
drag, startPoint x: 80, startPoint y: 79, endPoint x: 91, endPoint y: 78, distance: 11.0
click at [82, 82] on link "Shop All" at bounding box center [99, 75] width 93 height 36
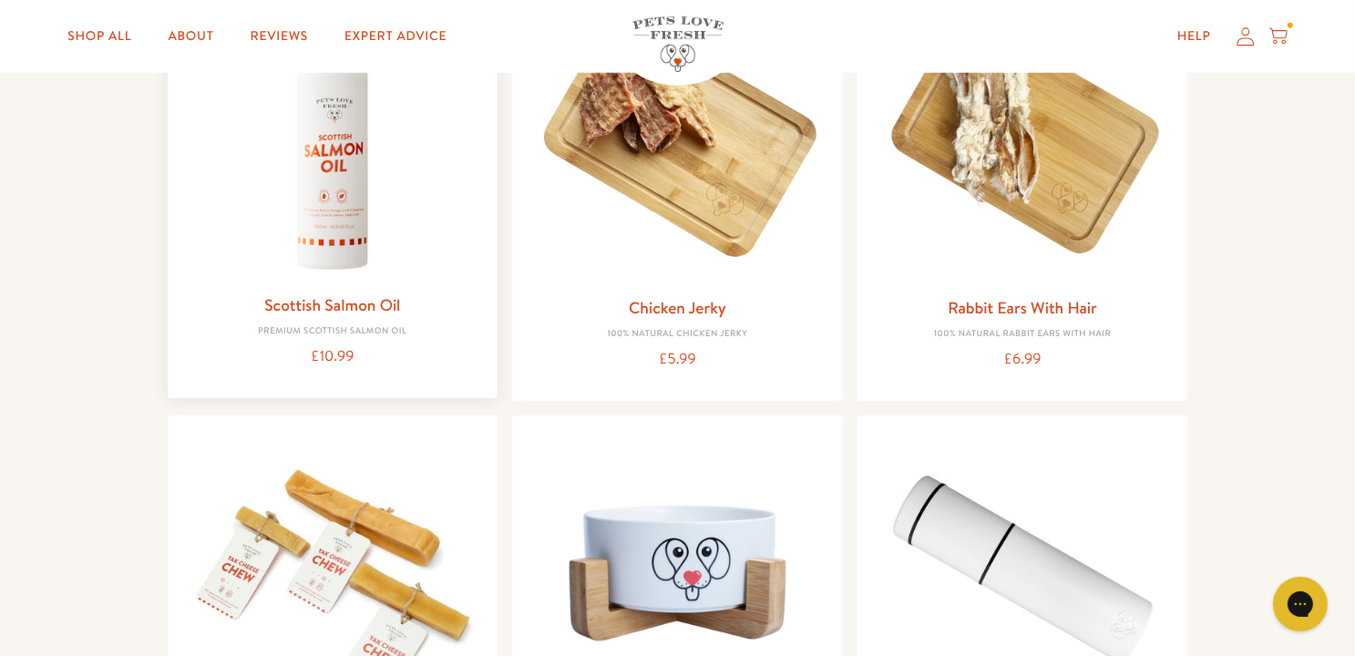
scroll to position [1458, 0]
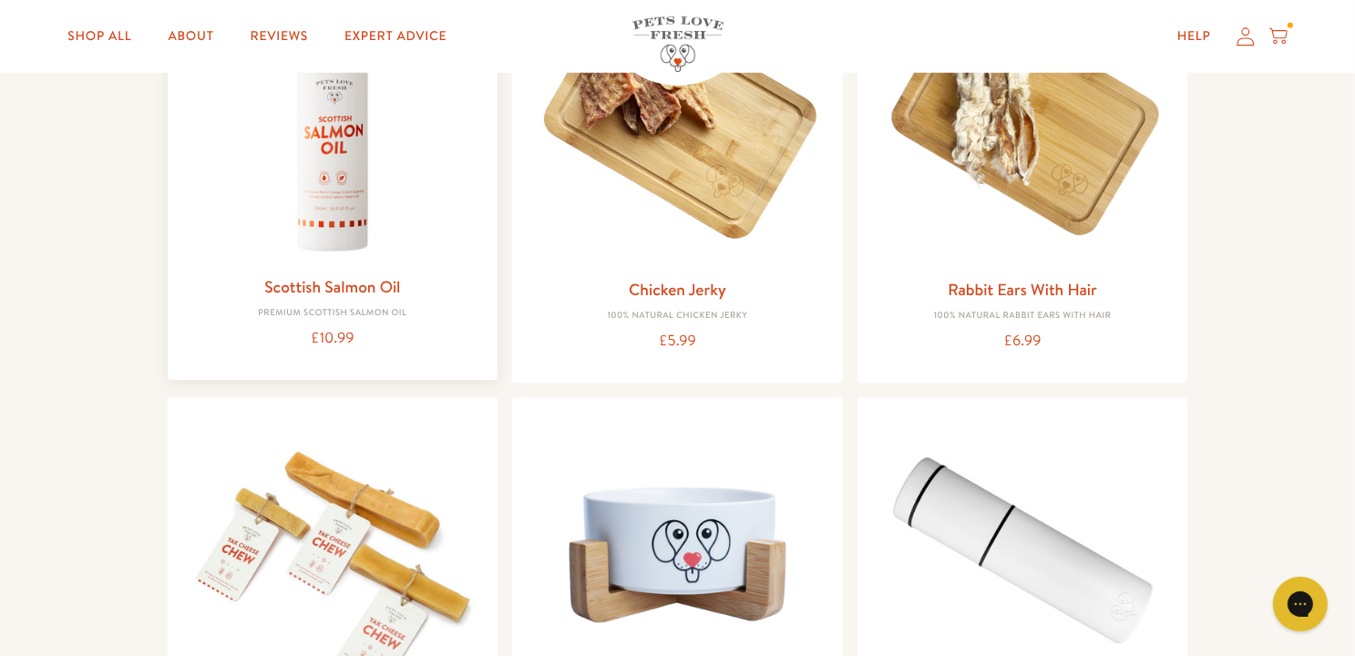
click at [326, 225] on img at bounding box center [333, 116] width 302 height 302
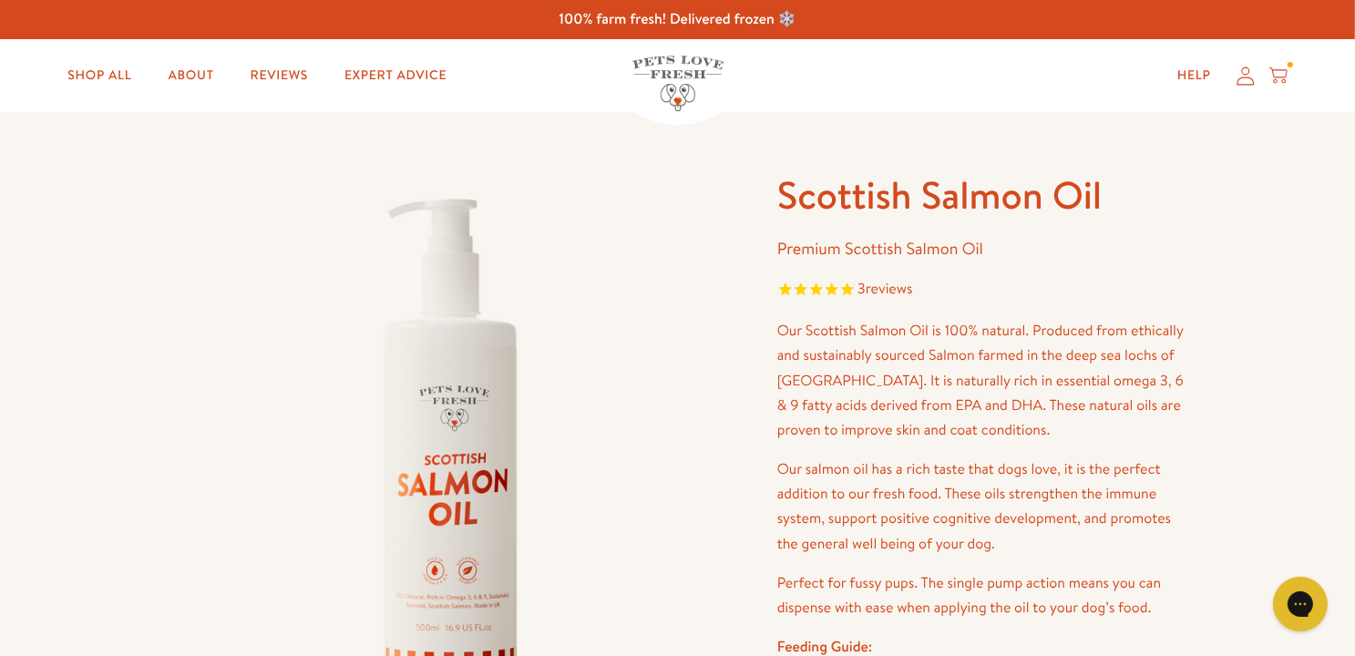
click at [1287, 79] on icon at bounding box center [1278, 76] width 18 height 20
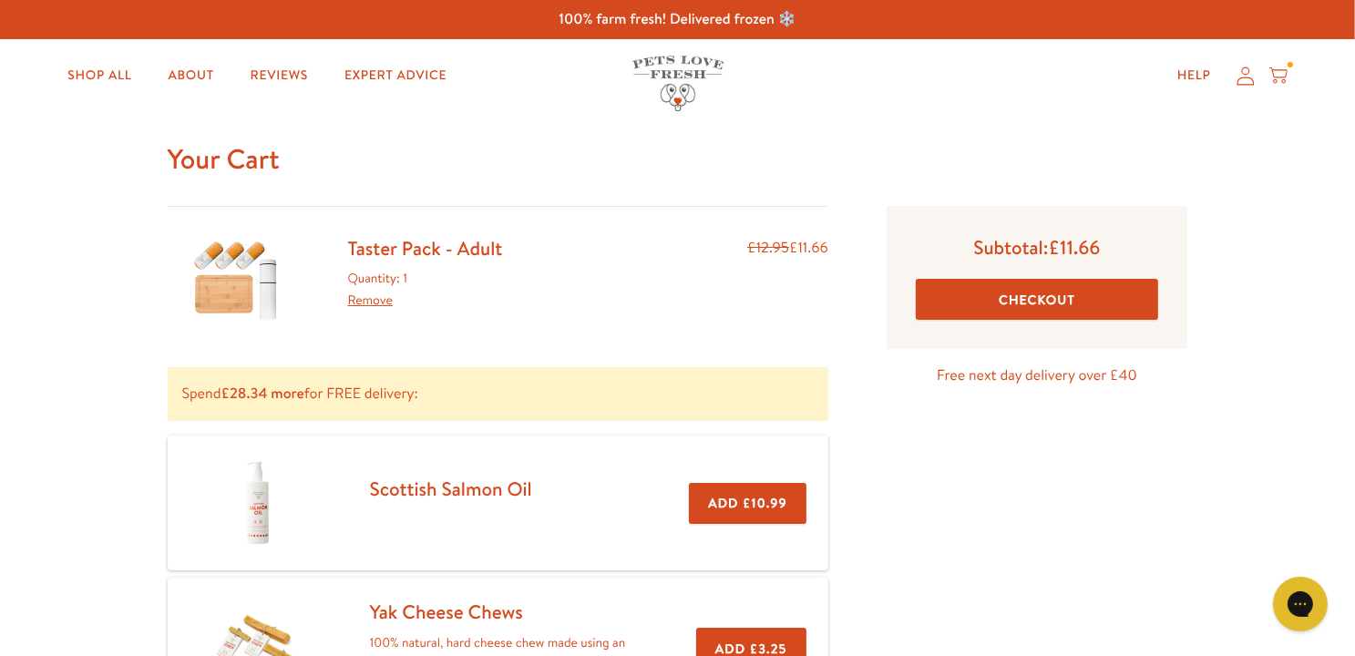
click at [1031, 299] on button "Checkout" at bounding box center [1037, 299] width 243 height 41
click at [372, 300] on link "Remove" at bounding box center [370, 300] width 45 height 18
